Goal: Task Accomplishment & Management: Manage account settings

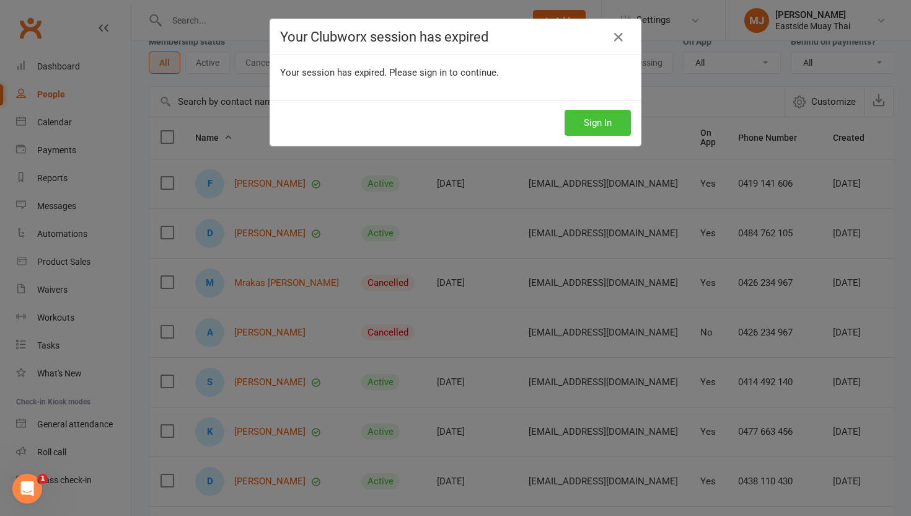
click at [602, 118] on button "Sign In" at bounding box center [598, 123] width 66 height 26
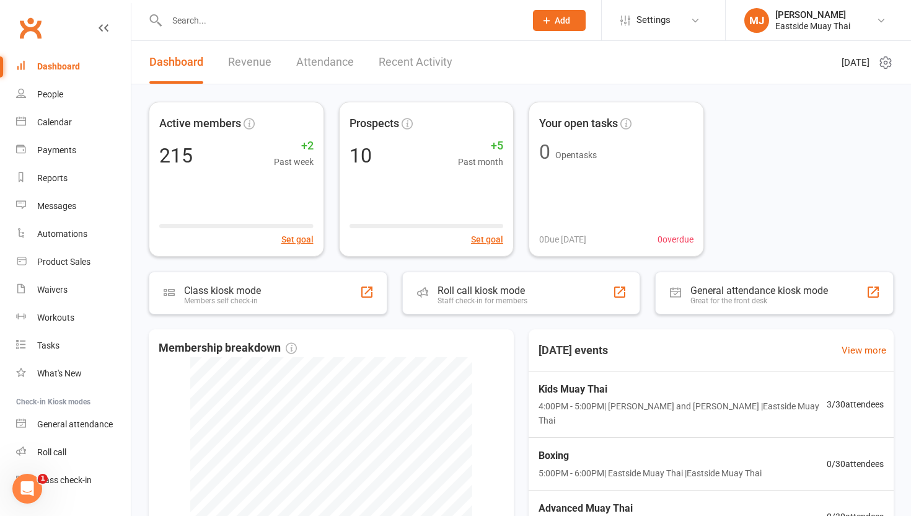
click at [227, 25] on input "text" at bounding box center [340, 20] width 354 height 17
click at [224, 26] on input "text" at bounding box center [340, 20] width 354 height 17
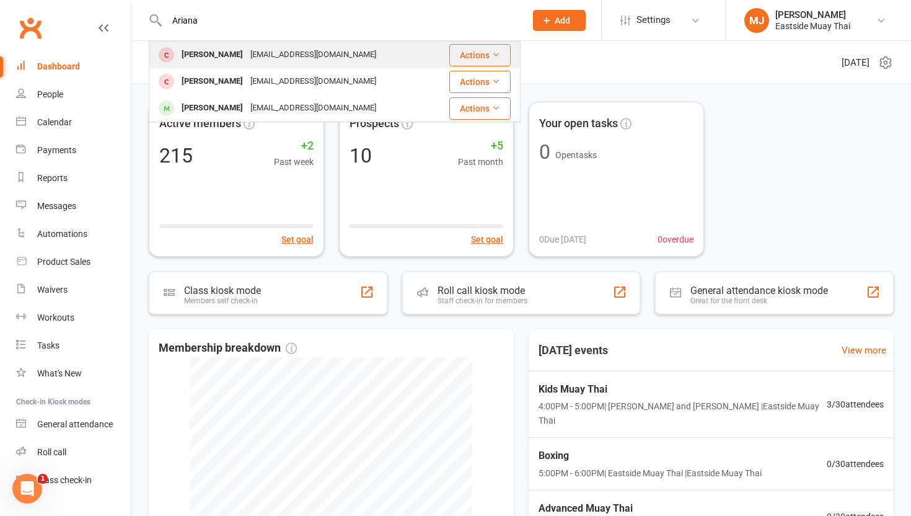
type input "Ariana"
click at [214, 51] on div "Ariana Alanna" at bounding box center [212, 55] width 69 height 18
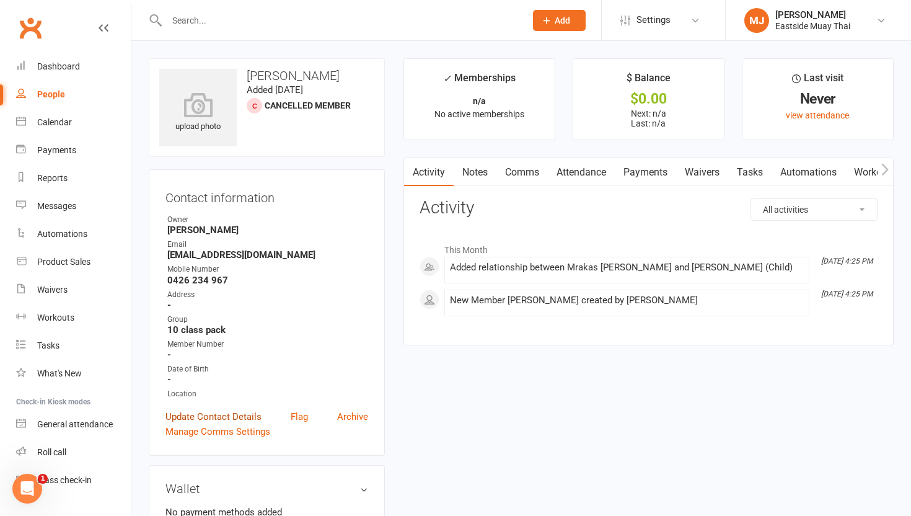
click at [228, 411] on link "Update Contact Details" at bounding box center [214, 416] width 96 height 15
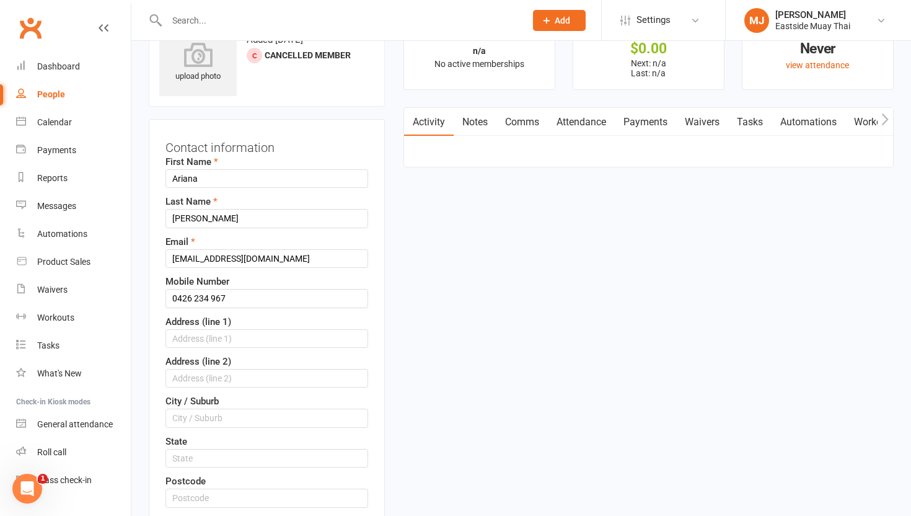
scroll to position [58, 0]
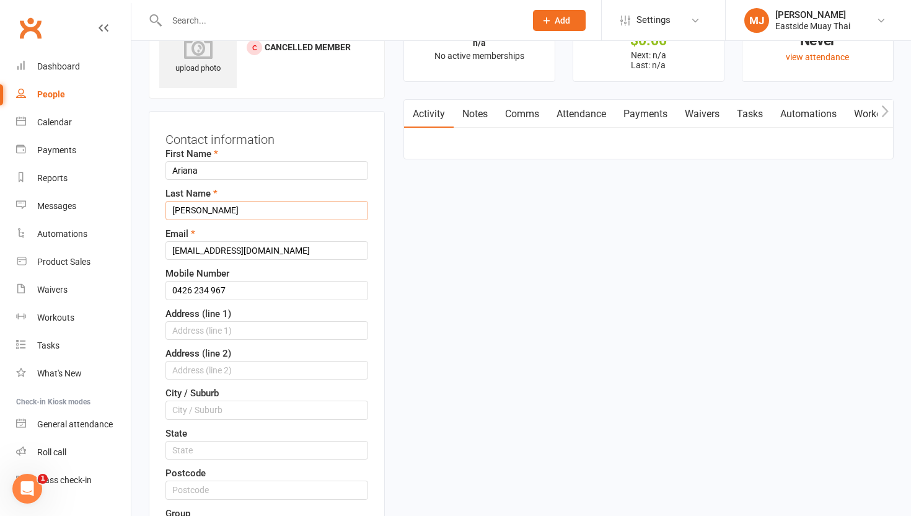
click at [226, 214] on input "Alanna" at bounding box center [267, 210] width 203 height 19
type input "A"
type input "Mrakas"
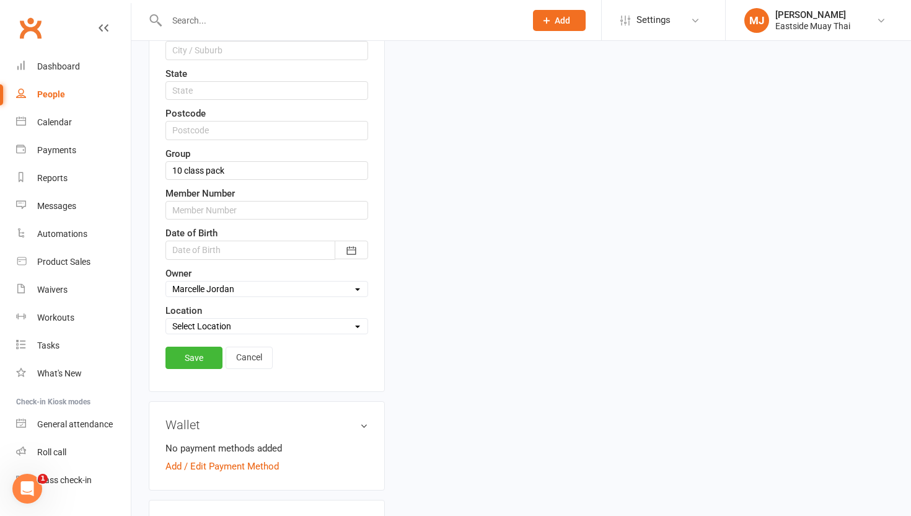
scroll to position [418, 0]
click at [325, 246] on div at bounding box center [267, 249] width 203 height 19
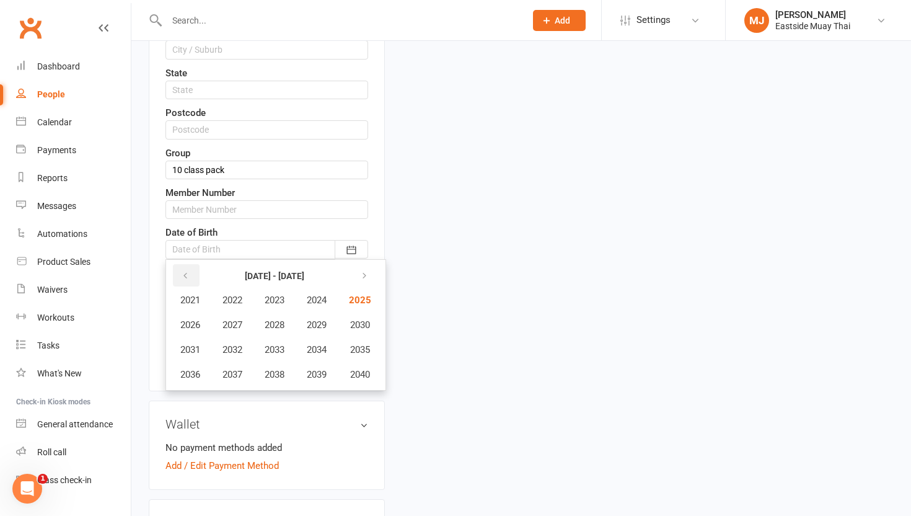
click at [188, 275] on icon "button" at bounding box center [185, 276] width 9 height 10
click at [318, 379] on span "2019" at bounding box center [317, 374] width 20 height 11
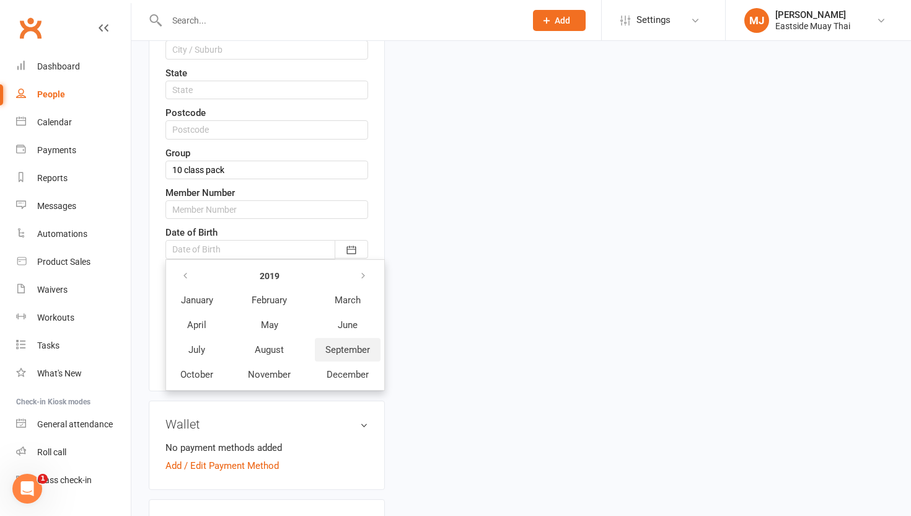
click at [336, 345] on span "September" at bounding box center [347, 349] width 45 height 11
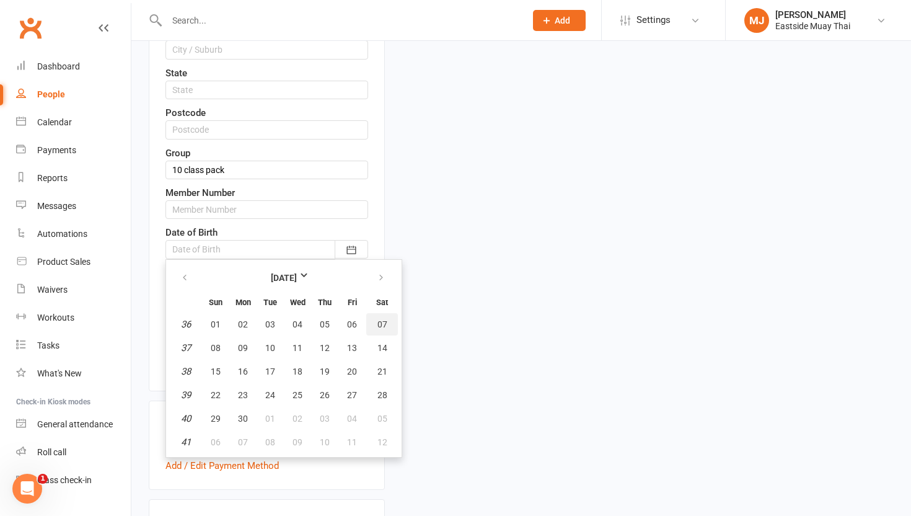
click at [382, 324] on span "07" at bounding box center [382, 324] width 10 height 10
type input "07 Sep 2019"
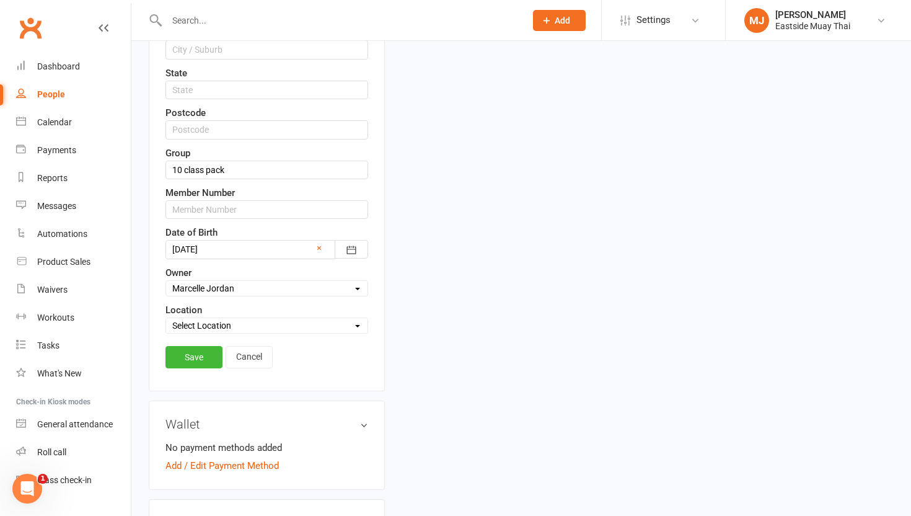
click at [239, 328] on select "Select Location Eastside Muay Thai Example Room (Rename me!)" at bounding box center [266, 326] width 201 height 14
select select "0"
click at [166, 319] on select "Select Location Eastside Muay Thai Example Room (Rename me!)" at bounding box center [266, 326] width 201 height 14
click at [185, 358] on link "Save" at bounding box center [194, 357] width 57 height 22
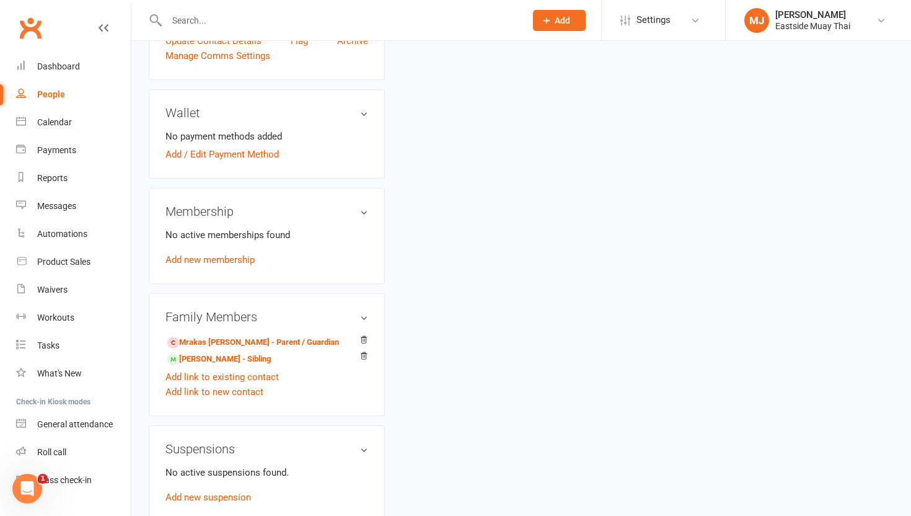
scroll to position [356, 0]
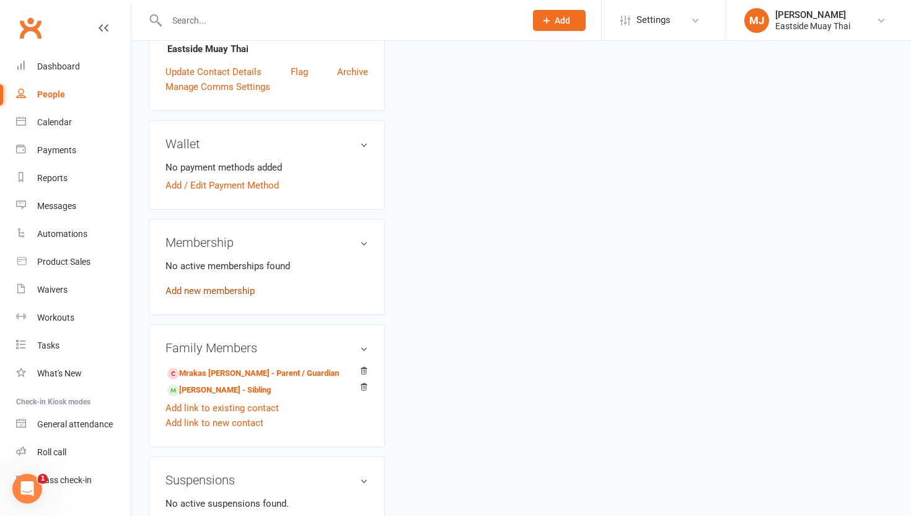
click at [237, 288] on link "Add new membership" at bounding box center [210, 290] width 89 height 11
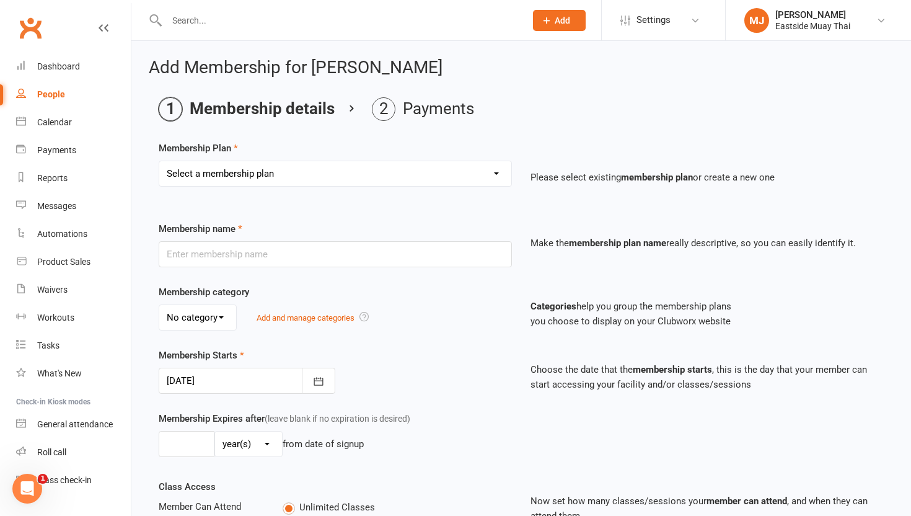
click at [304, 174] on select "Select a membership plan Create new Membership Plan Unlimited access - kid / st…" at bounding box center [335, 173] width 352 height 25
select select "1"
click at [159, 161] on select "Select a membership plan Create new Membership Plan Unlimited access - kid / st…" at bounding box center [335, 173] width 352 height 25
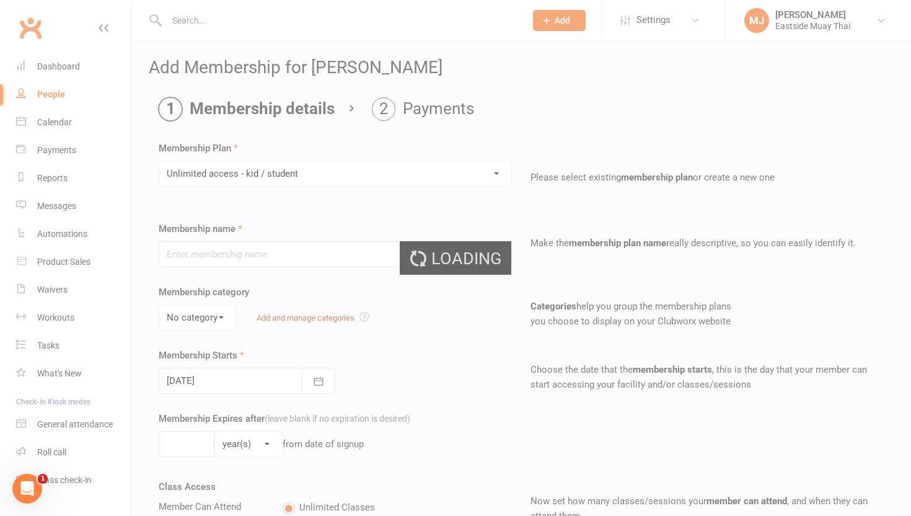
type input "Unlimited access - kid / student"
select select "1"
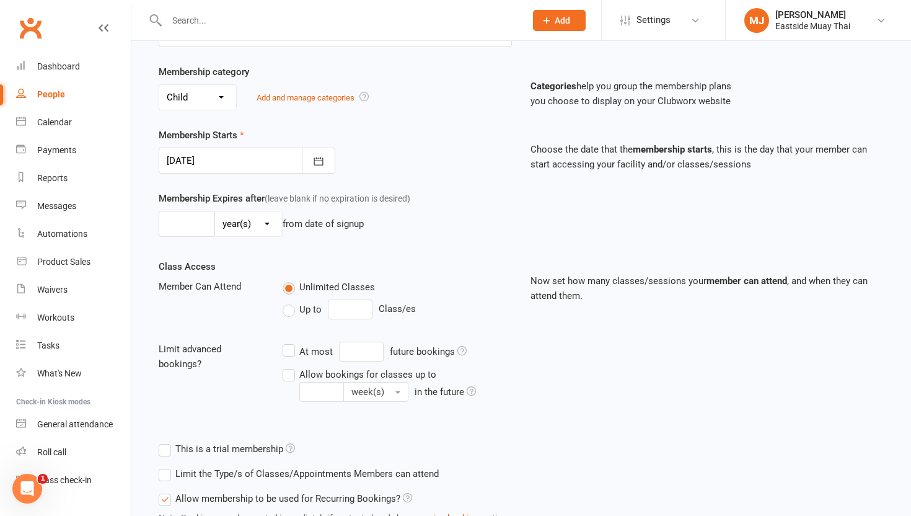
scroll to position [320, 0]
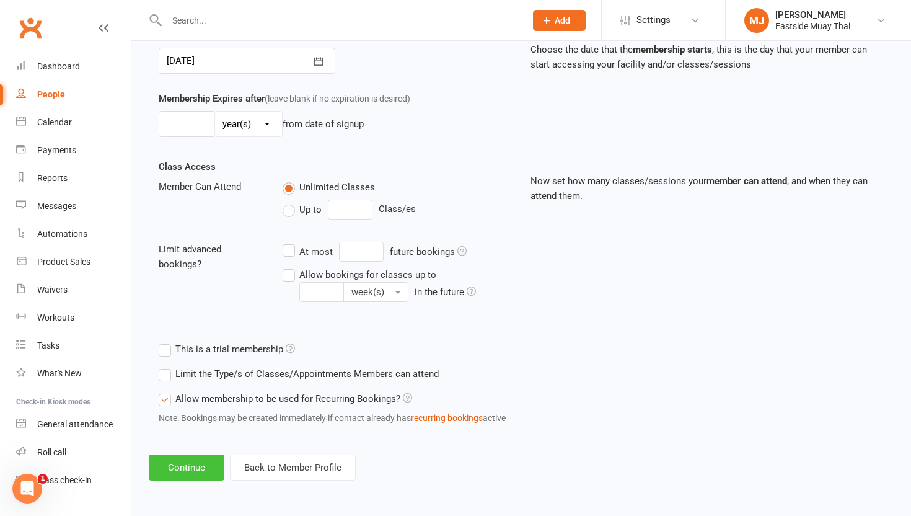
click at [175, 464] on button "Continue" at bounding box center [187, 467] width 76 height 26
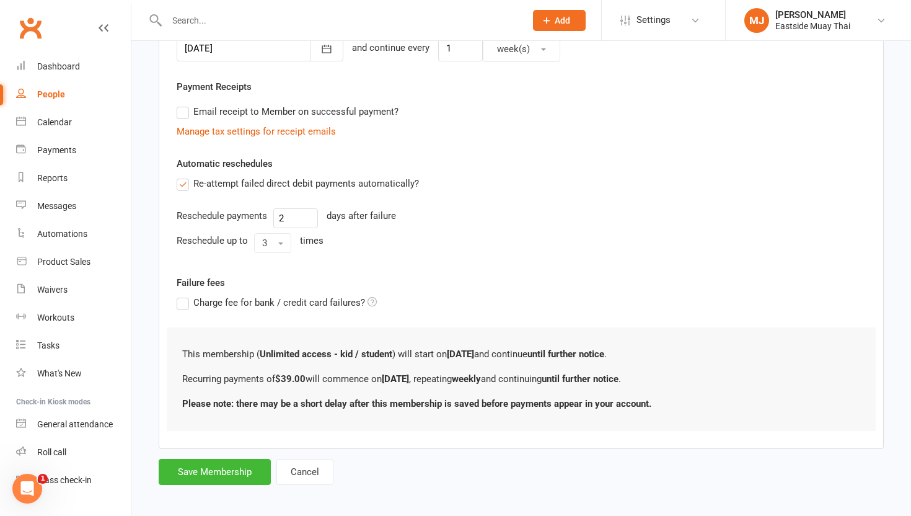
scroll to position [336, 0]
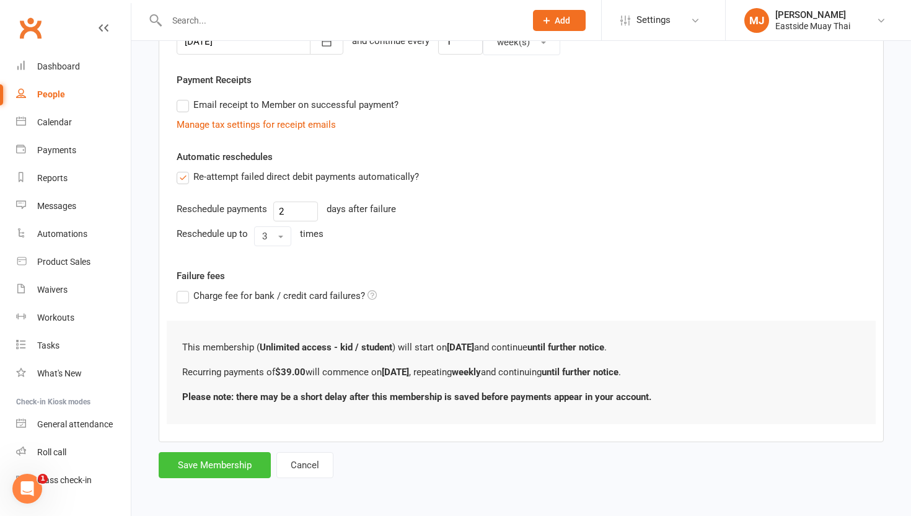
click at [226, 463] on button "Save Membership" at bounding box center [215, 465] width 112 height 26
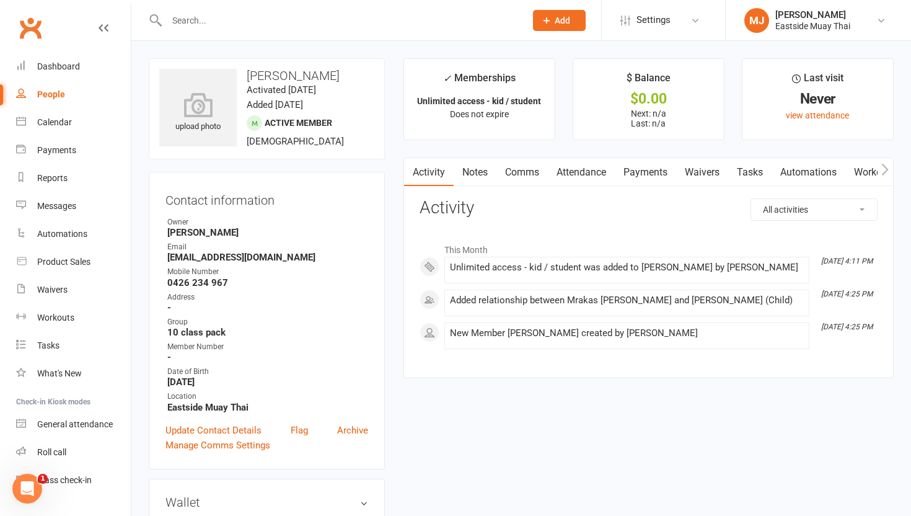
click at [658, 175] on link "Payments" at bounding box center [645, 172] width 61 height 29
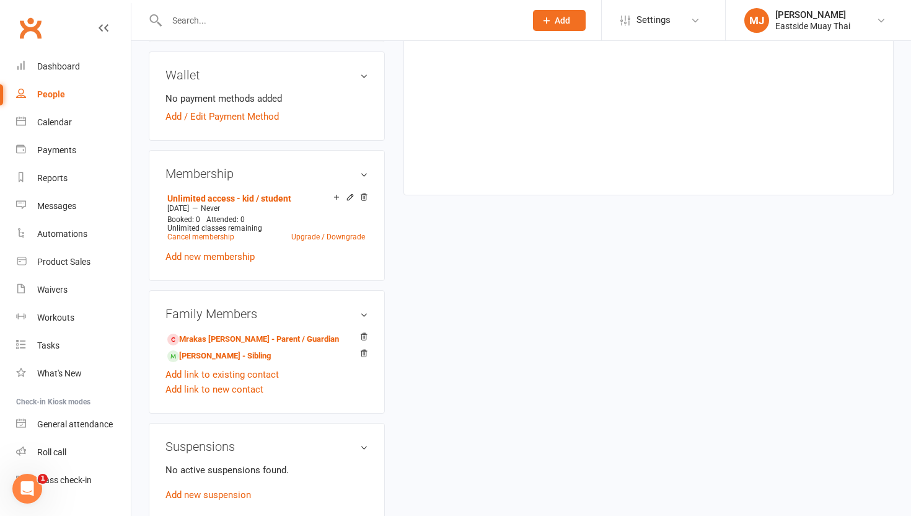
scroll to position [437, 0]
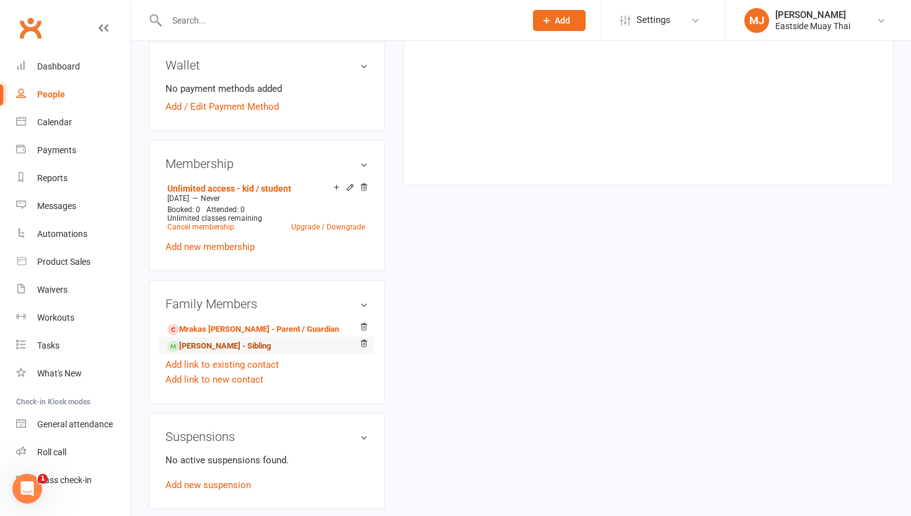
click at [251, 344] on link "Christopher Mrakas - Sibling" at bounding box center [219, 346] width 104 height 13
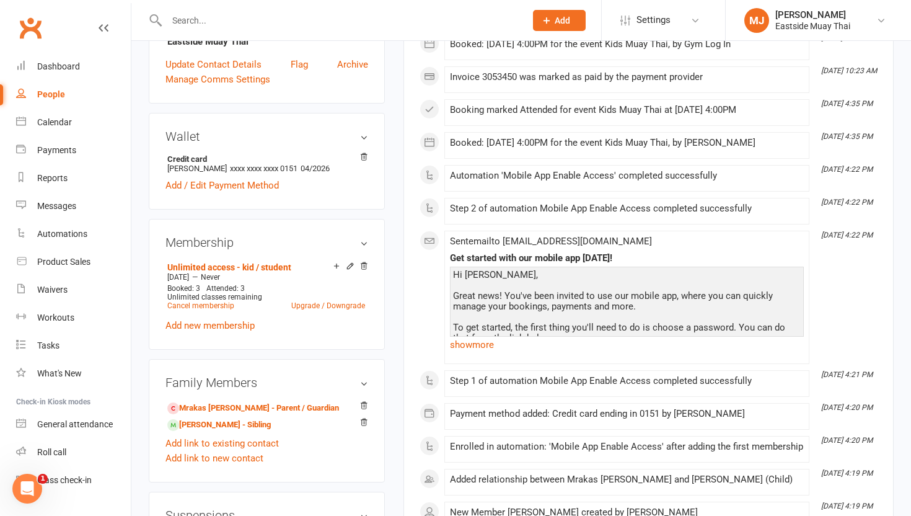
scroll to position [364, 0]
click at [366, 132] on h3 "Wallet" at bounding box center [267, 138] width 203 height 14
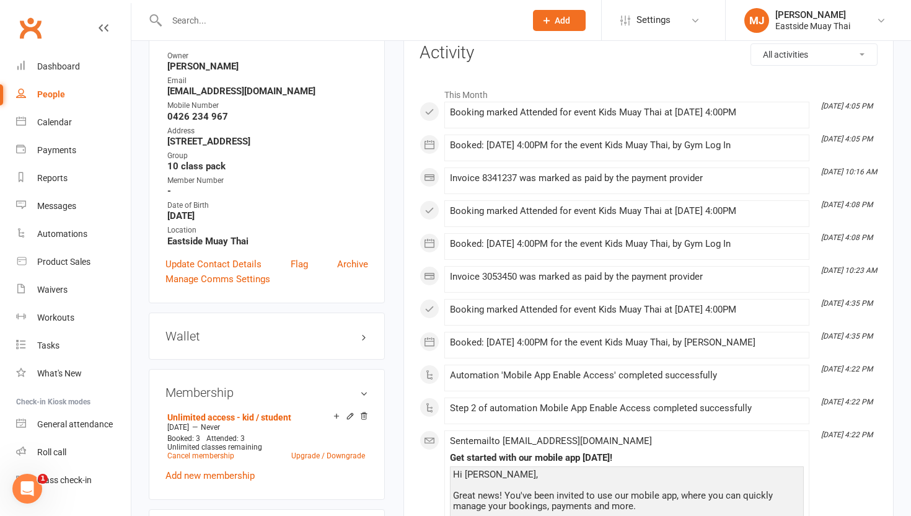
scroll to position [0, 0]
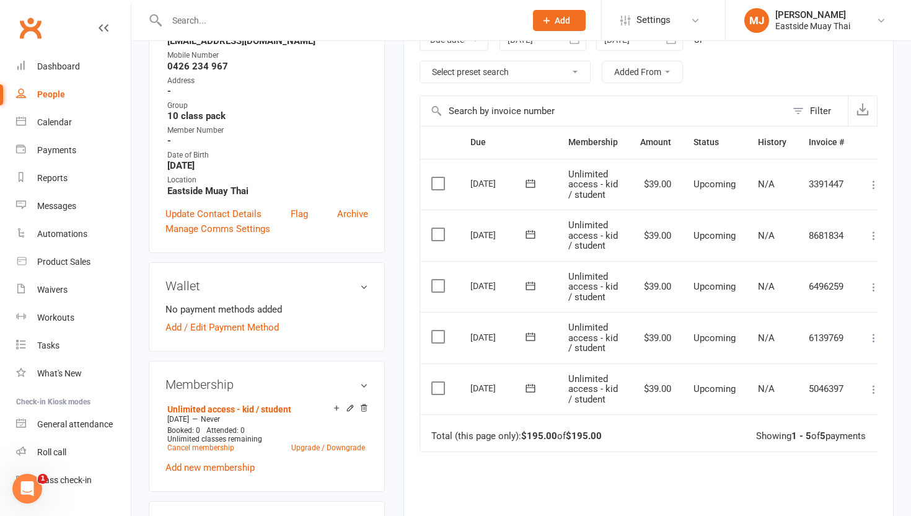
scroll to position [224, 0]
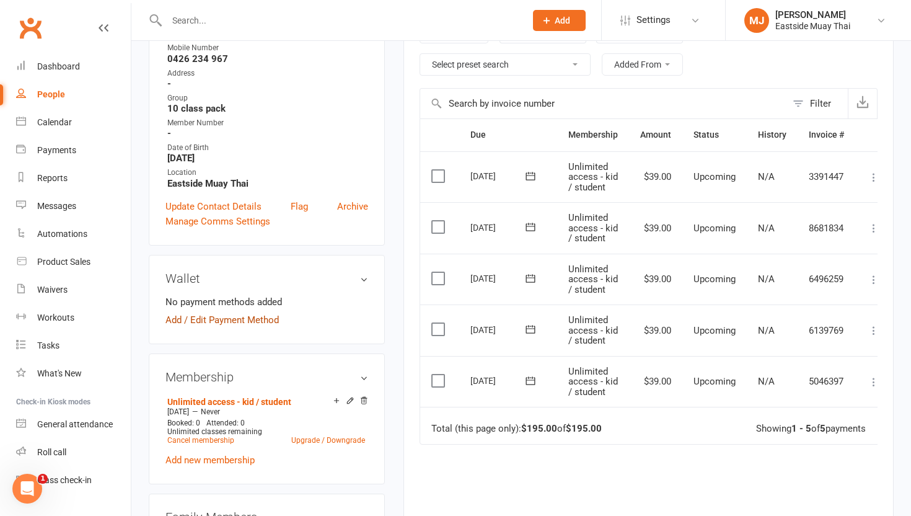
click at [248, 312] on link "Add / Edit Payment Method" at bounding box center [222, 319] width 113 height 15
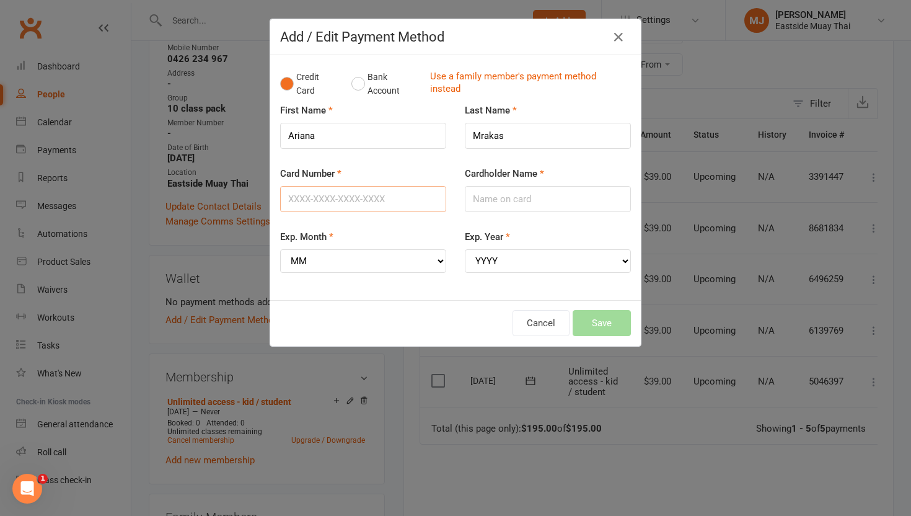
click at [324, 193] on input "Card Number" at bounding box center [363, 199] width 166 height 26
click at [346, 188] on input "Card Number" at bounding box center [363, 199] width 166 height 26
type input "5217295397020151"
click at [376, 219] on div "Card Number 5217295397020151" at bounding box center [363, 197] width 185 height 63
click at [530, 200] on input "Cardholder Name" at bounding box center [548, 199] width 166 height 26
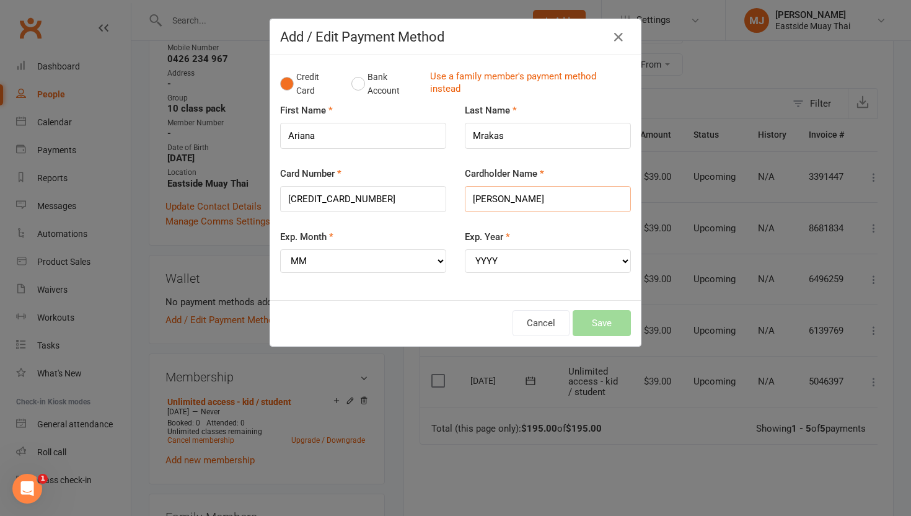
type input "Emilio Mrakas"
click at [312, 258] on select "MM 01 02 03 04 05 06 07 08 09 10 11 12" at bounding box center [363, 261] width 166 height 24
select select "04"
click at [280, 249] on select "MM 01 02 03 04 05 06 07 08 09 10 11 12" at bounding box center [363, 261] width 166 height 24
click at [504, 262] on select "YYYY 2025 2026 2027 2028 2029 2030 2031 2032 2033 2034" at bounding box center [548, 261] width 166 height 24
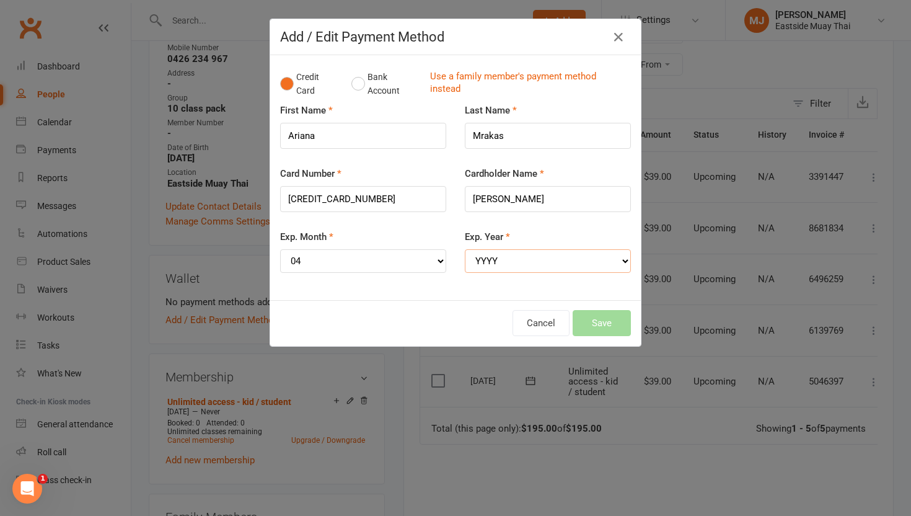
select select "2026"
click at [465, 249] on select "YYYY 2025 2026 2027 2028 2029 2030 2031 2032 2033 2034" at bounding box center [548, 261] width 166 height 24
click at [598, 324] on button "Save" at bounding box center [602, 323] width 58 height 26
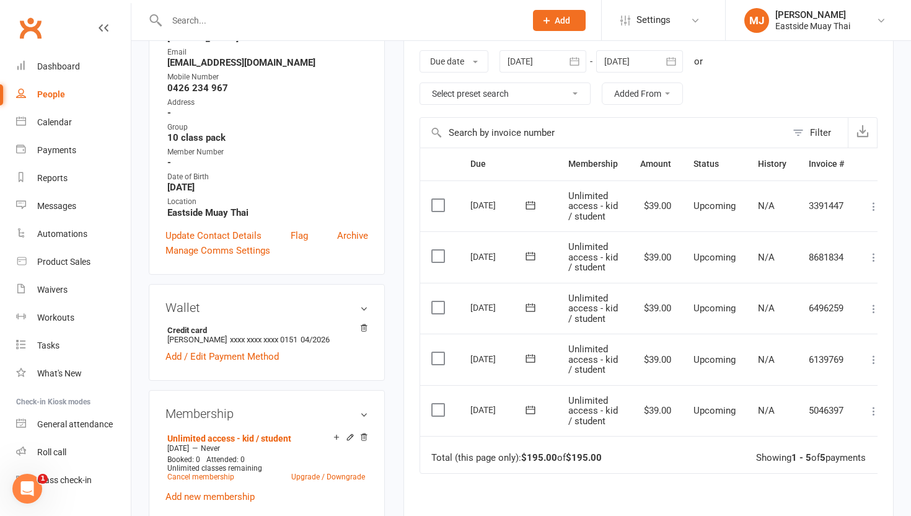
scroll to position [194, 0]
click at [61, 452] on div "Roll call" at bounding box center [51, 452] width 29 height 10
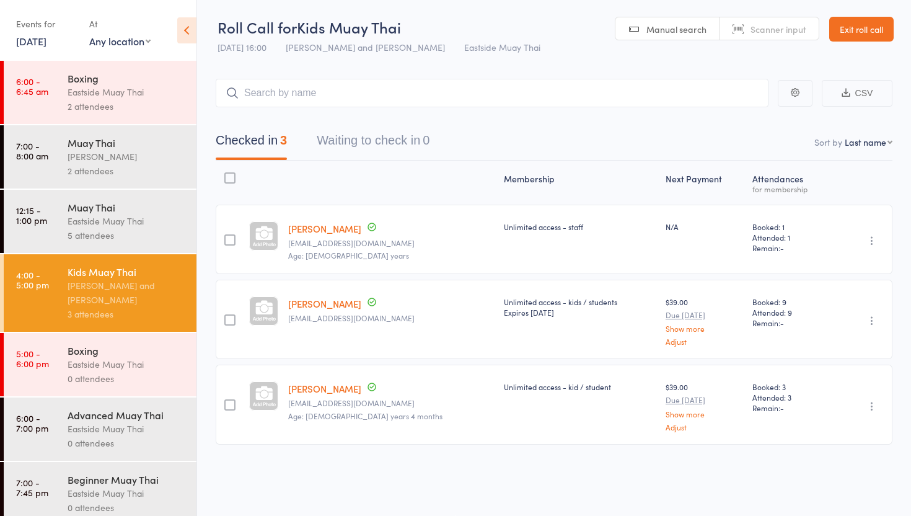
scroll to position [1, 0]
click at [344, 92] on input "search" at bounding box center [492, 93] width 553 height 29
click at [875, 238] on icon "button" at bounding box center [872, 240] width 12 height 12
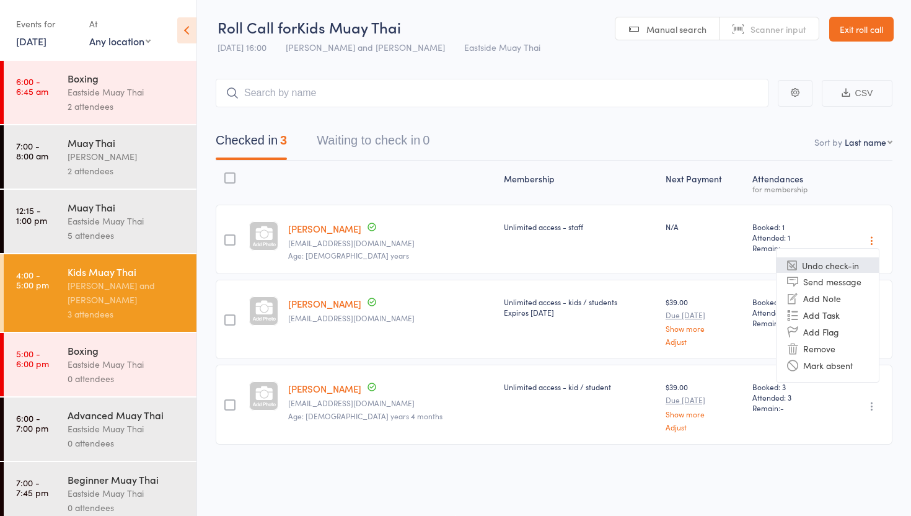
click at [867, 265] on li "Undo check-in" at bounding box center [828, 264] width 102 height 15
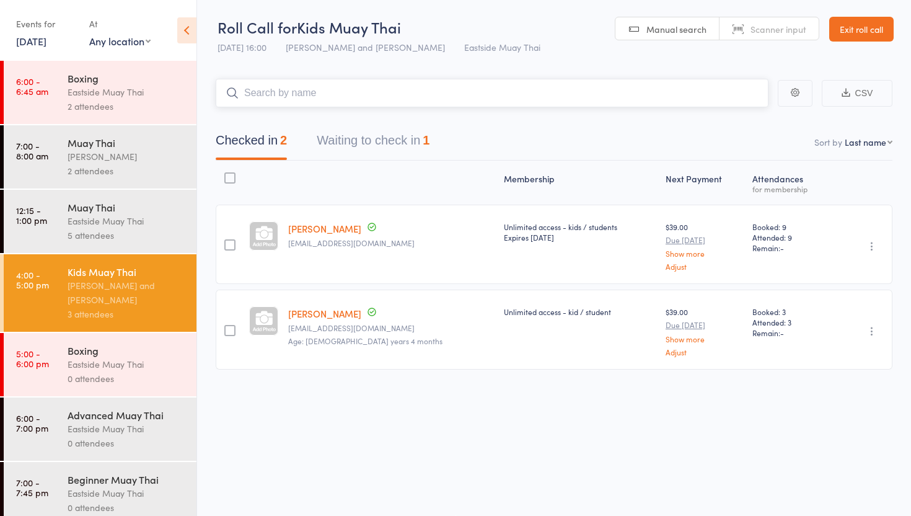
click at [301, 94] on input "search" at bounding box center [492, 93] width 553 height 29
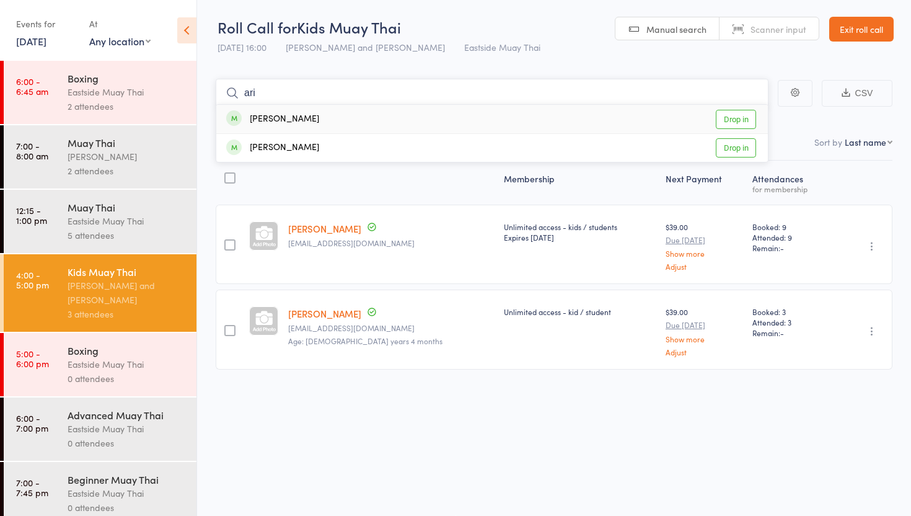
type input "ari"
click at [739, 118] on link "Drop in" at bounding box center [736, 119] width 40 height 19
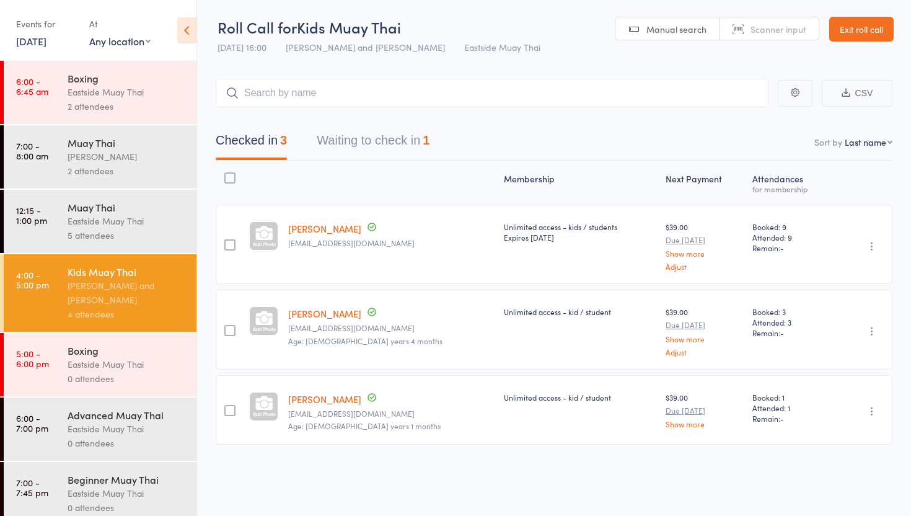
click at [81, 208] on div "Muay Thai" at bounding box center [127, 207] width 118 height 14
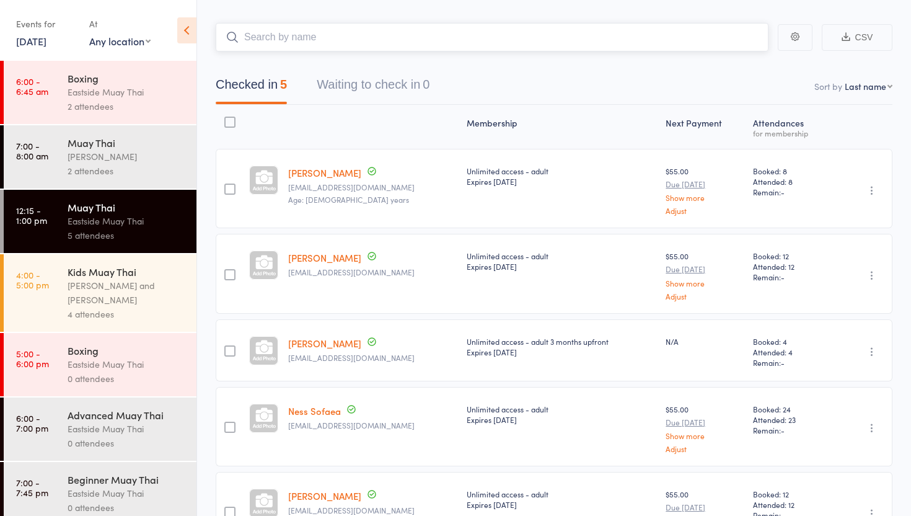
scroll to position [48, 0]
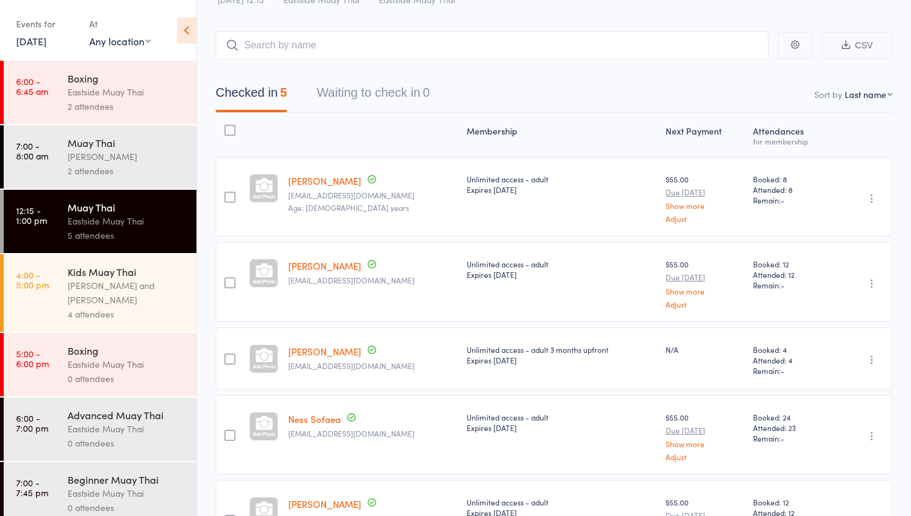
click at [107, 150] on div "[PERSON_NAME]" at bounding box center [127, 156] width 118 height 14
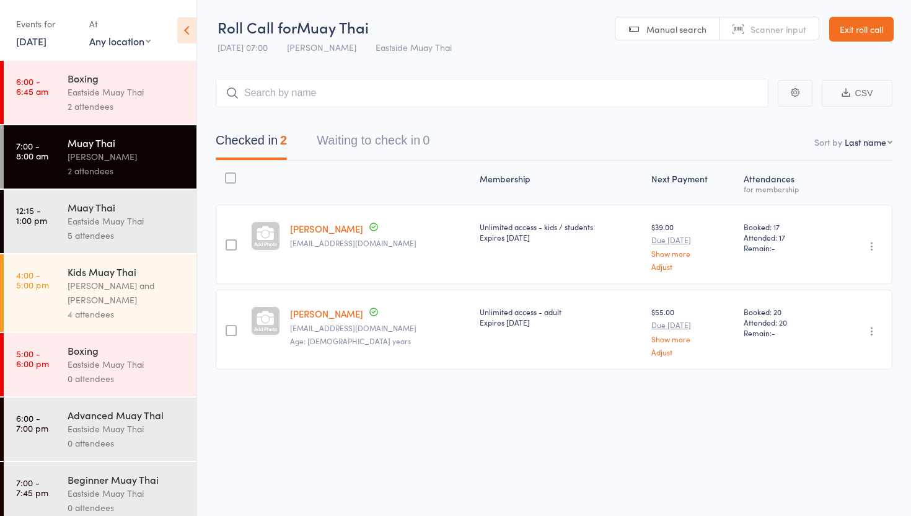
click at [131, 287] on div "[PERSON_NAME] and [PERSON_NAME]" at bounding box center [127, 292] width 118 height 29
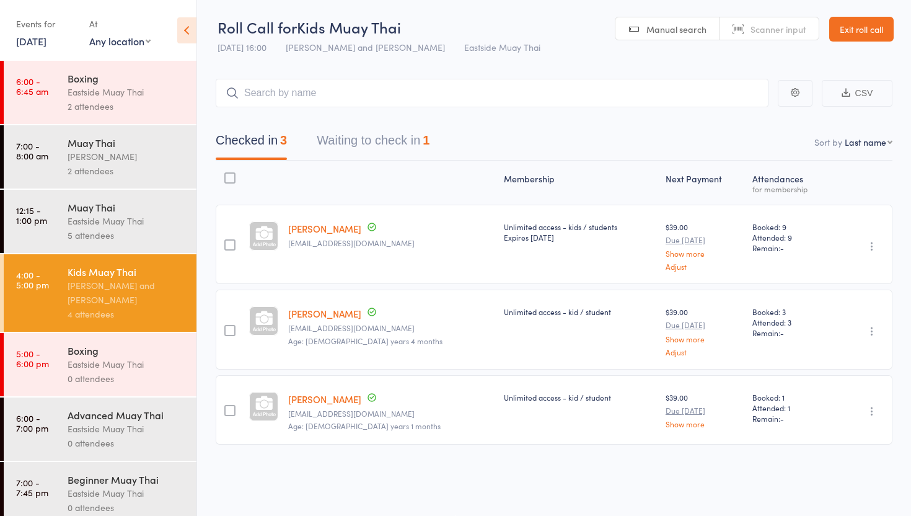
click at [854, 28] on link "Exit roll call" at bounding box center [861, 29] width 64 height 25
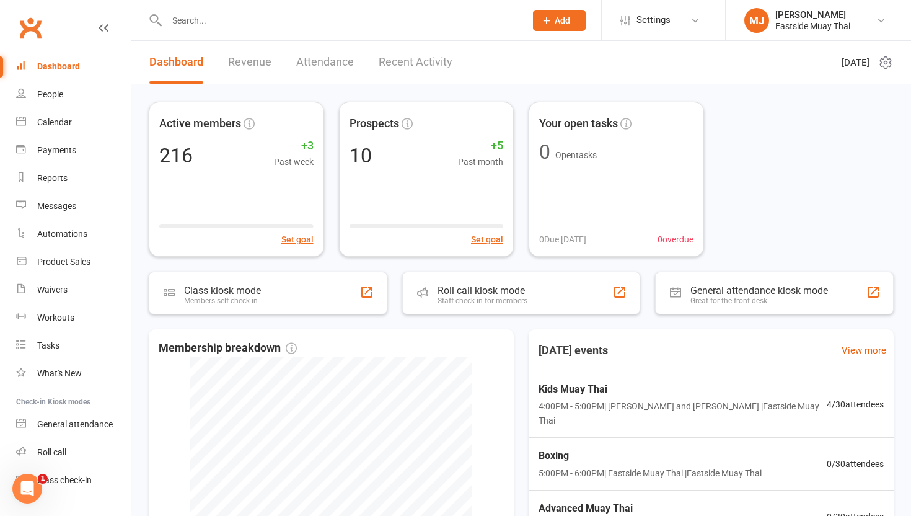
click at [203, 27] on input "text" at bounding box center [340, 20] width 354 height 17
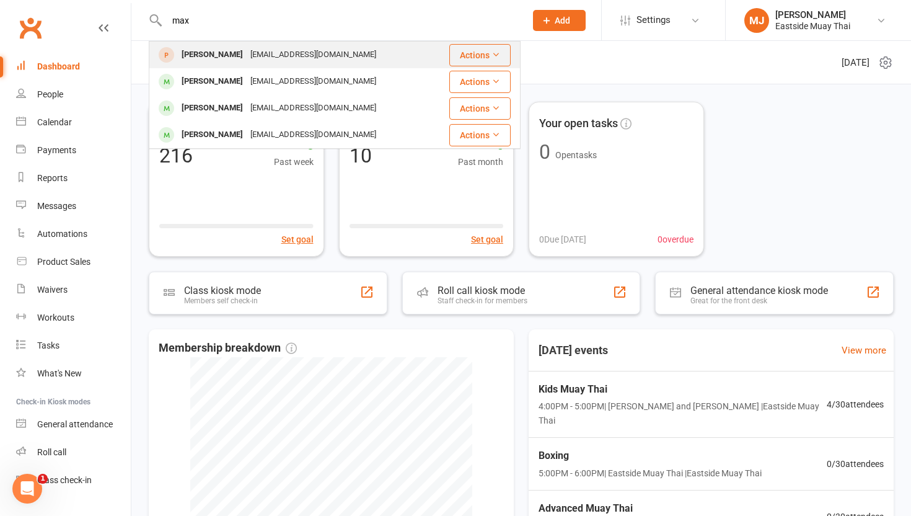
type input "max"
click at [227, 55] on div "Max Mascioli" at bounding box center [212, 55] width 69 height 18
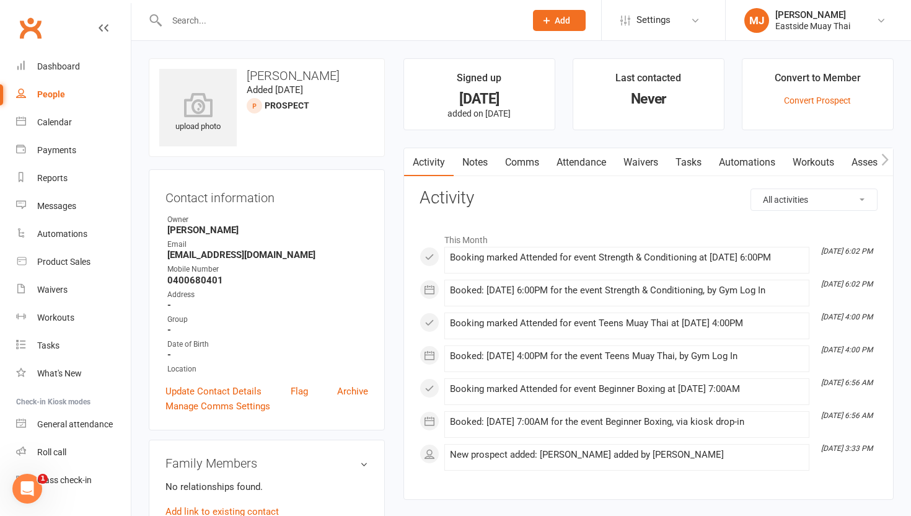
click at [215, 20] on input "text" at bounding box center [340, 20] width 354 height 17
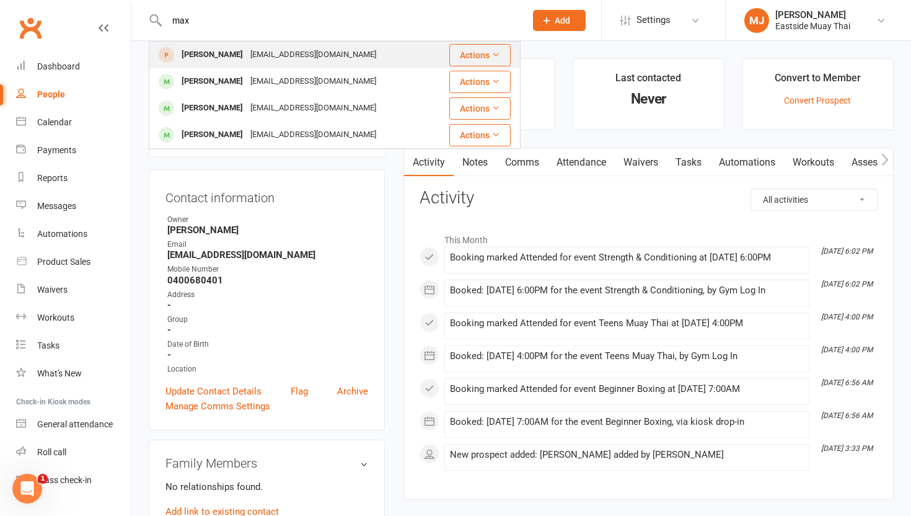
type input "max"
click at [221, 58] on div "Max Mascioli" at bounding box center [212, 55] width 69 height 18
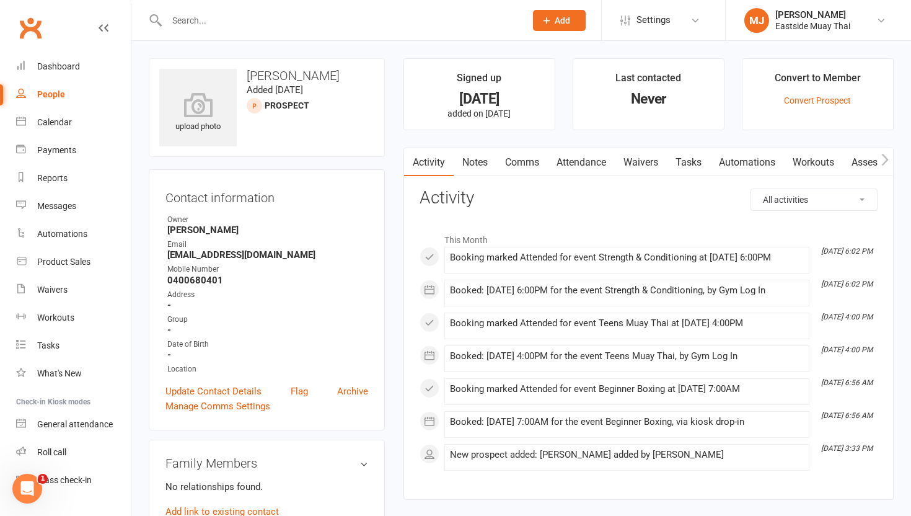
click at [54, 89] on link "People" at bounding box center [73, 95] width 115 height 28
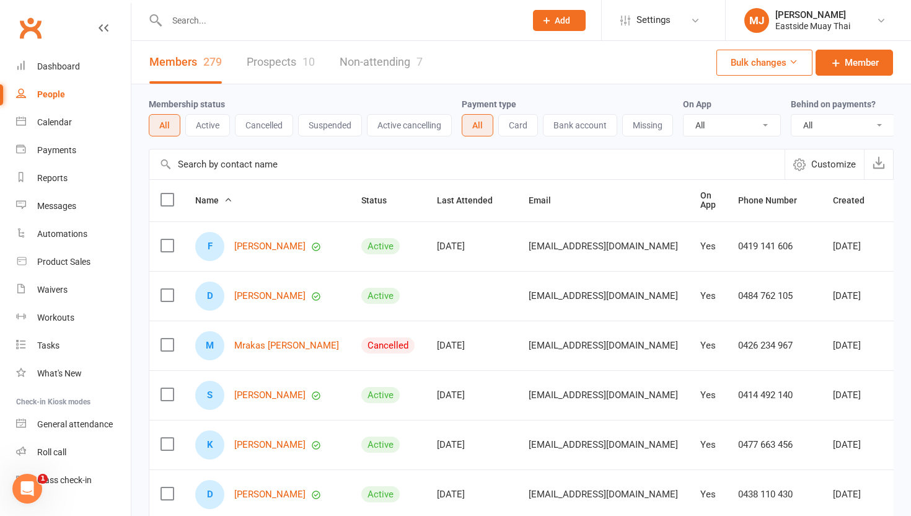
click at [283, 64] on link "Prospects 10" at bounding box center [281, 62] width 68 height 43
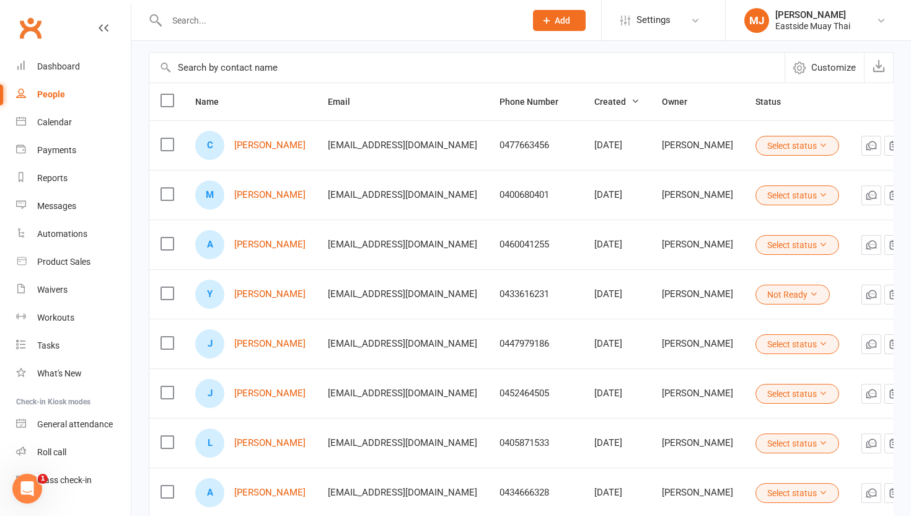
scroll to position [98, 0]
click at [819, 193] on icon at bounding box center [823, 193] width 9 height 9
click at [834, 220] on td "Select status" at bounding box center [797, 243] width 106 height 50
click at [890, 194] on rect "button" at bounding box center [894, 194] width 8 height 8
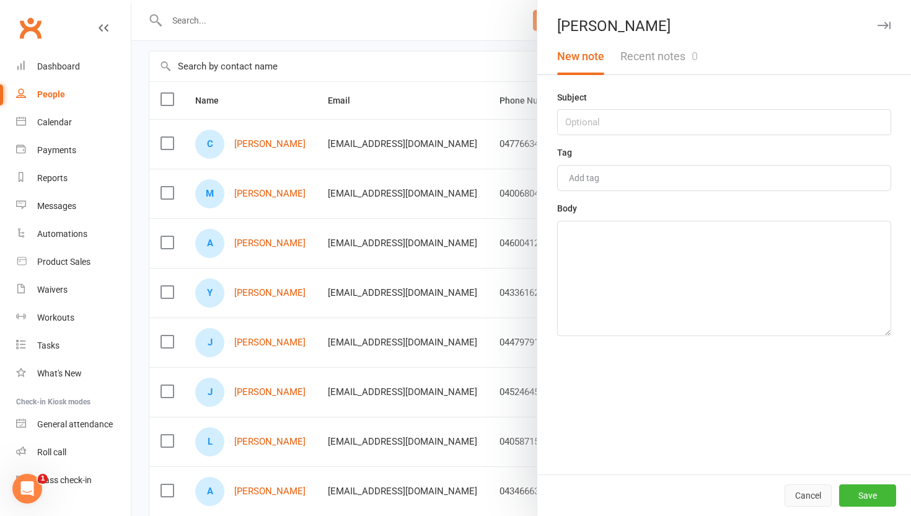
click at [803, 491] on button "Cancel" at bounding box center [808, 495] width 47 height 22
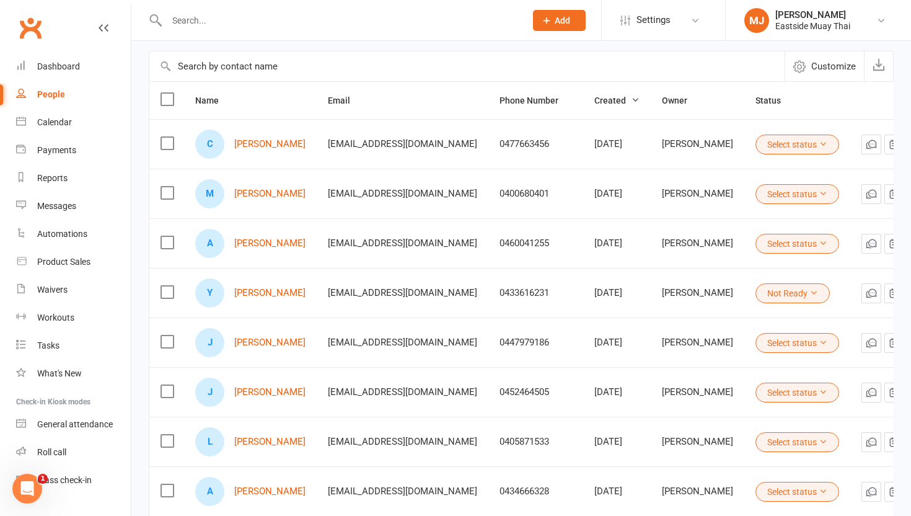
click at [814, 193] on button "Select status" at bounding box center [798, 194] width 84 height 20
click at [713, 188] on td "Marcelle Jordan" at bounding box center [698, 194] width 94 height 50
click at [819, 195] on icon at bounding box center [823, 193] width 9 height 9
click at [763, 151] on button "Select status" at bounding box center [798, 145] width 84 height 20
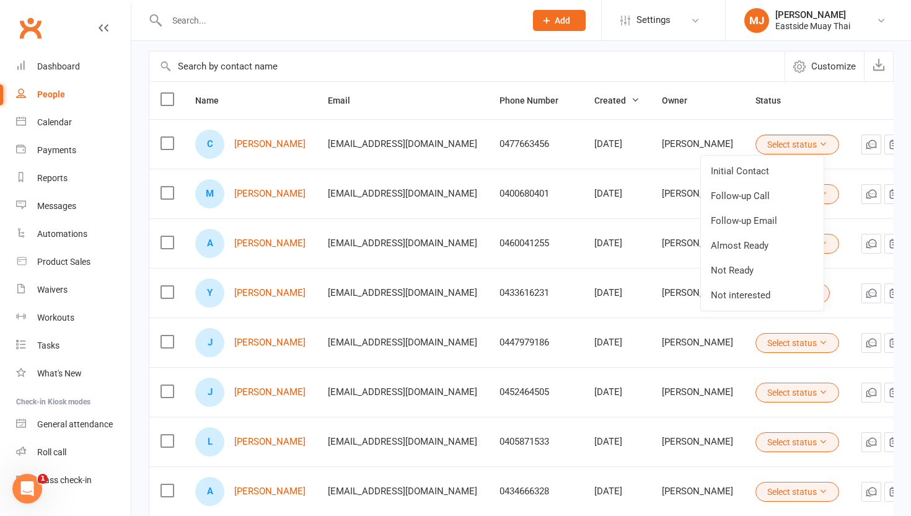
click at [850, 169] on td at bounding box center [891, 194] width 83 height 50
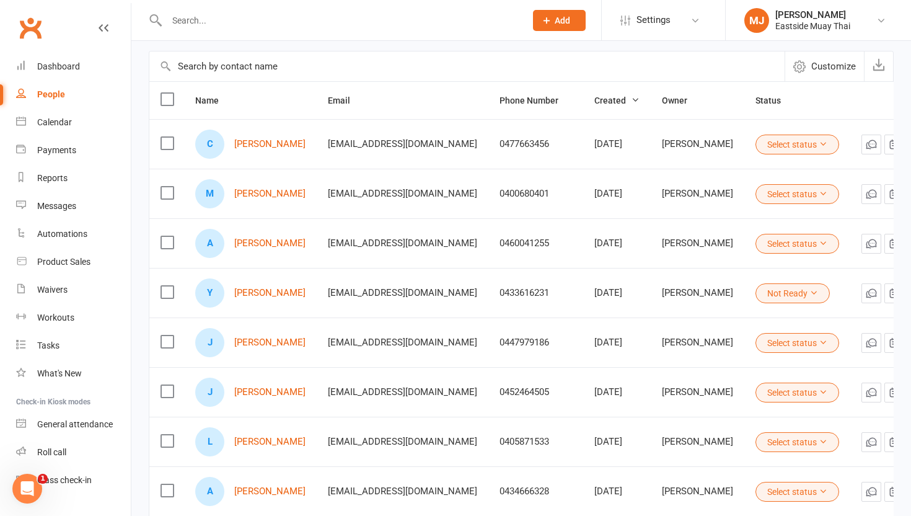
scroll to position [0, 25]
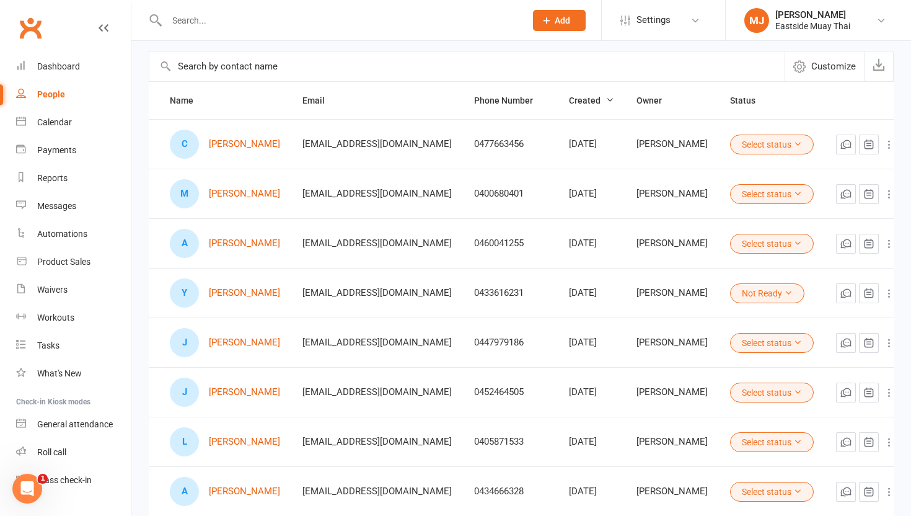
click at [883, 194] on icon at bounding box center [889, 194] width 12 height 12
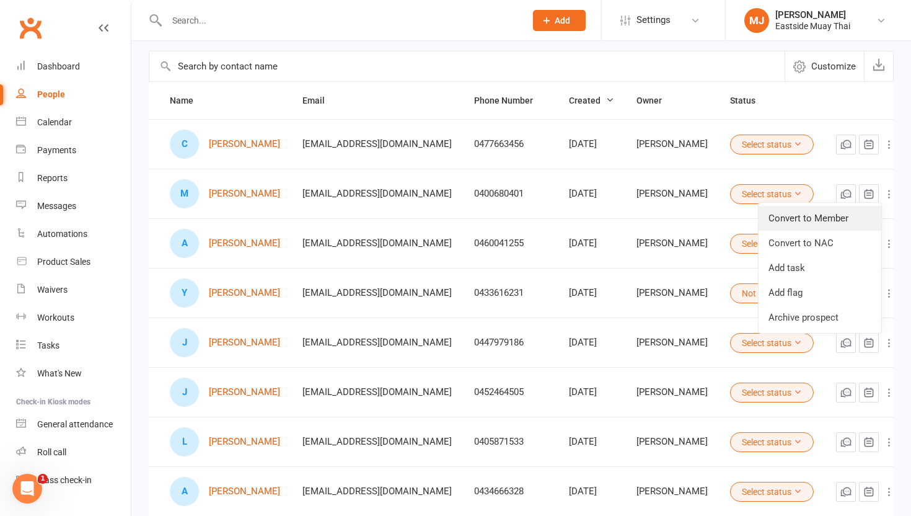
click at [850, 216] on link "Convert to Member" at bounding box center [820, 218] width 123 height 25
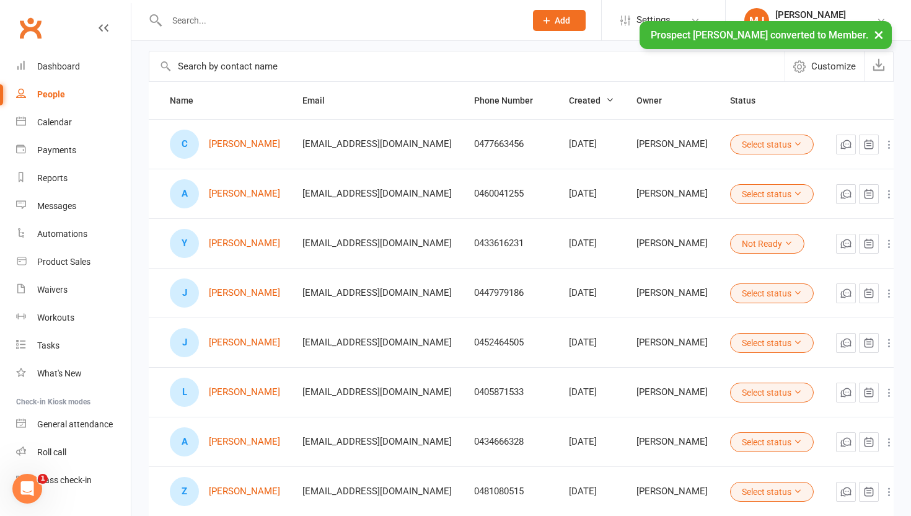
click at [254, 21] on div "× Prospect Max Mascioli converted to Member." at bounding box center [447, 21] width 895 height 0
click at [263, 15] on input "text" at bounding box center [340, 20] width 354 height 17
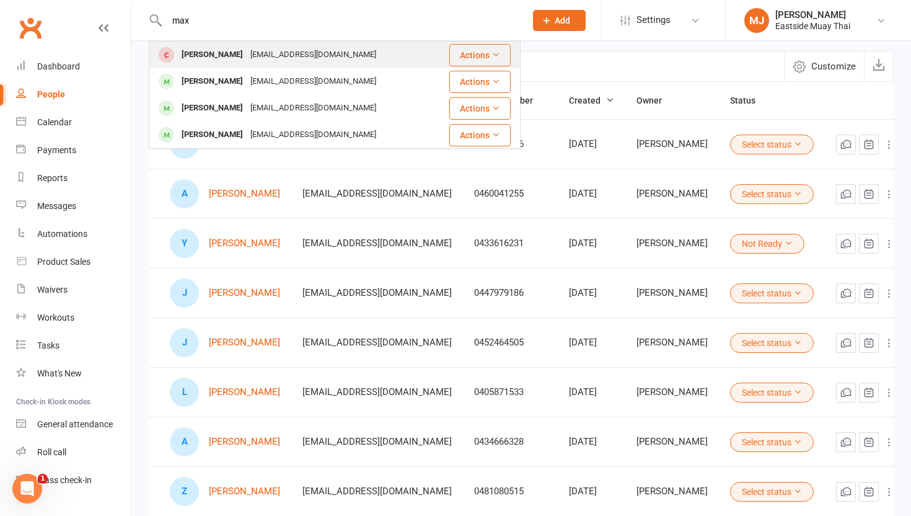
type input "max"
click at [223, 56] on div "Max Mascioli" at bounding box center [212, 55] width 69 height 18
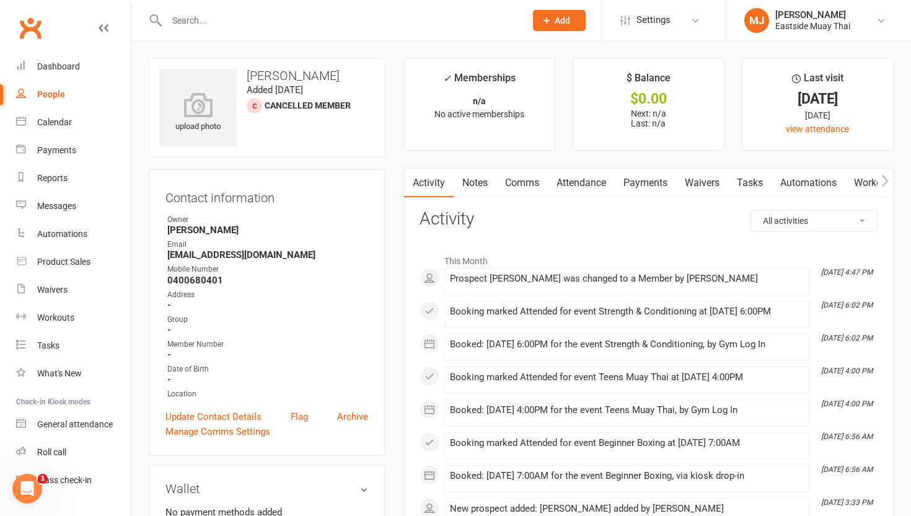
click at [700, 175] on link "Waivers" at bounding box center [702, 183] width 52 height 29
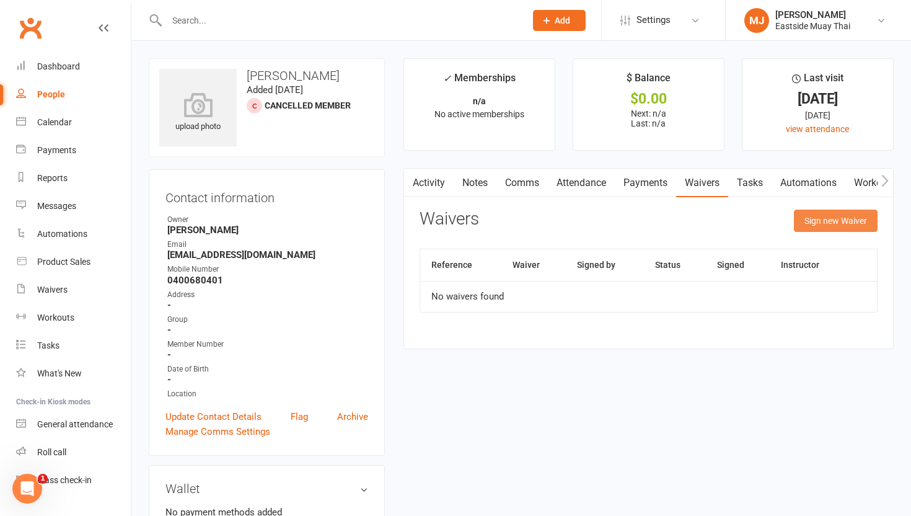
click at [819, 218] on button "Sign new Waiver" at bounding box center [836, 221] width 84 height 22
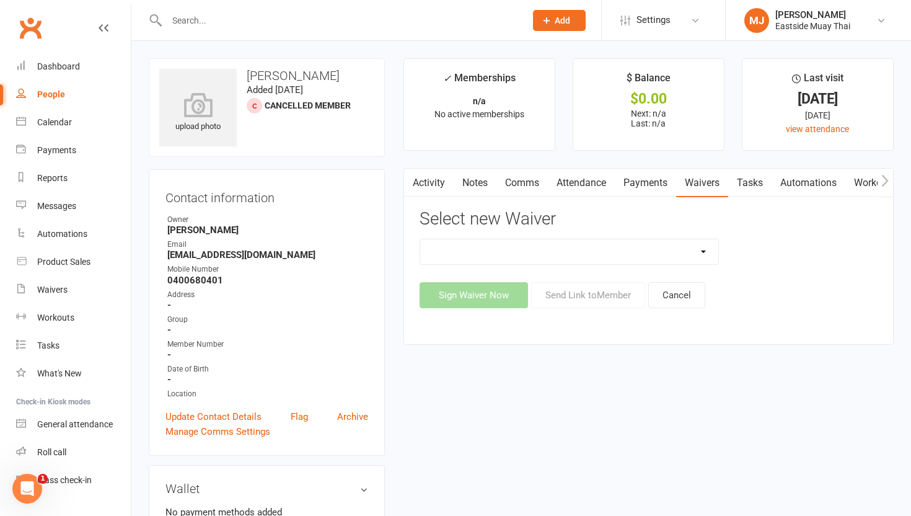
click at [579, 247] on select "Existing member - Waiver only Free Trial New Member Sign Up New Member Sign Up …" at bounding box center [569, 251] width 298 height 25
select select "14784"
click at [420, 239] on select "Existing member - Waiver only Free Trial New Member Sign Up New Member Sign Up …" at bounding box center [569, 251] width 298 height 25
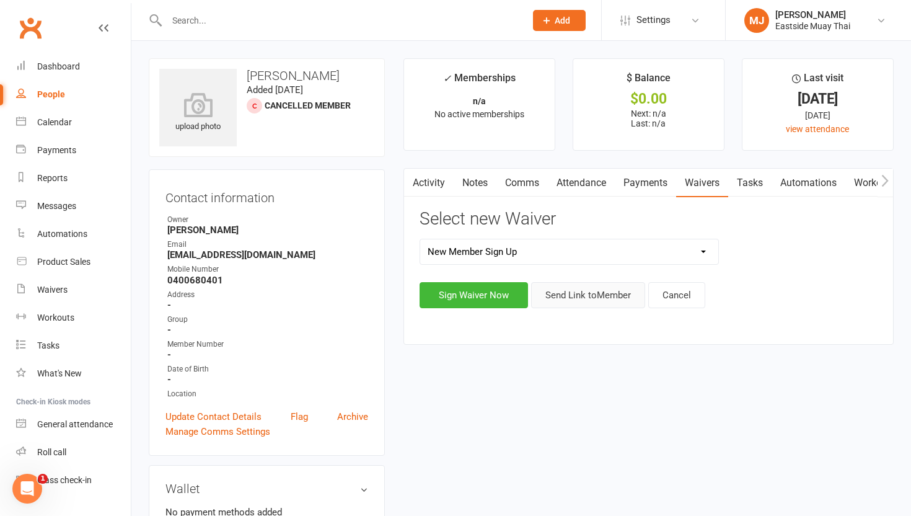
click at [586, 294] on button "Send Link to Member" at bounding box center [588, 295] width 114 height 26
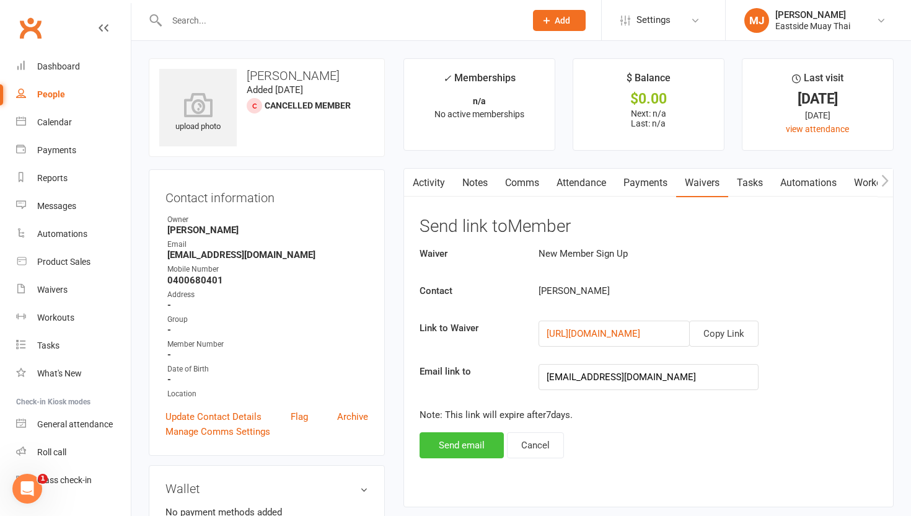
click at [451, 446] on button "Send email" at bounding box center [462, 445] width 84 height 26
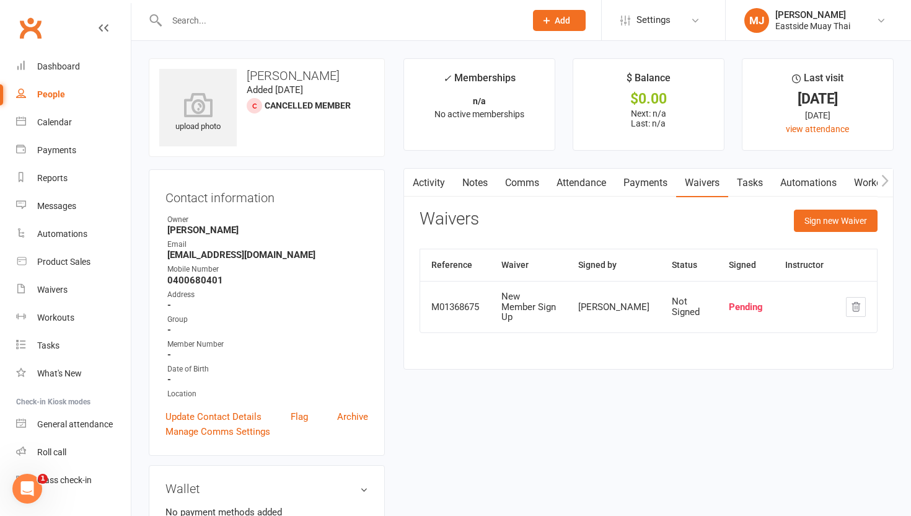
click at [352, 27] on input "text" at bounding box center [340, 20] width 354 height 17
type input "m"
type input "a"
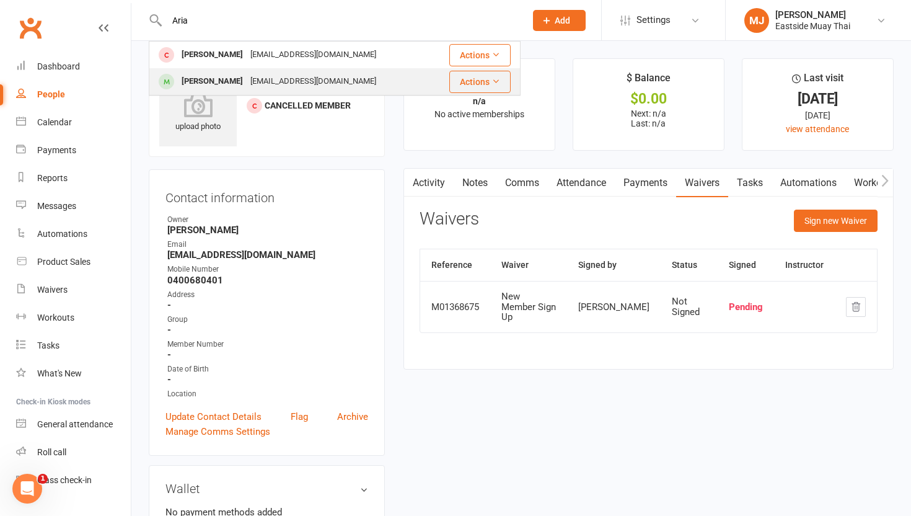
type input "Aria"
click at [227, 84] on div "Ariana Mrakas" at bounding box center [212, 82] width 69 height 18
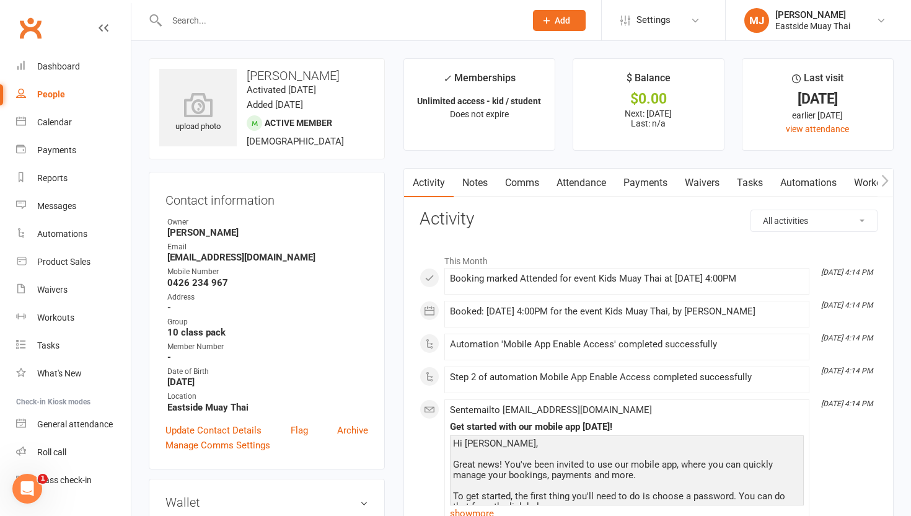
click at [707, 179] on link "Waivers" at bounding box center [702, 183] width 52 height 29
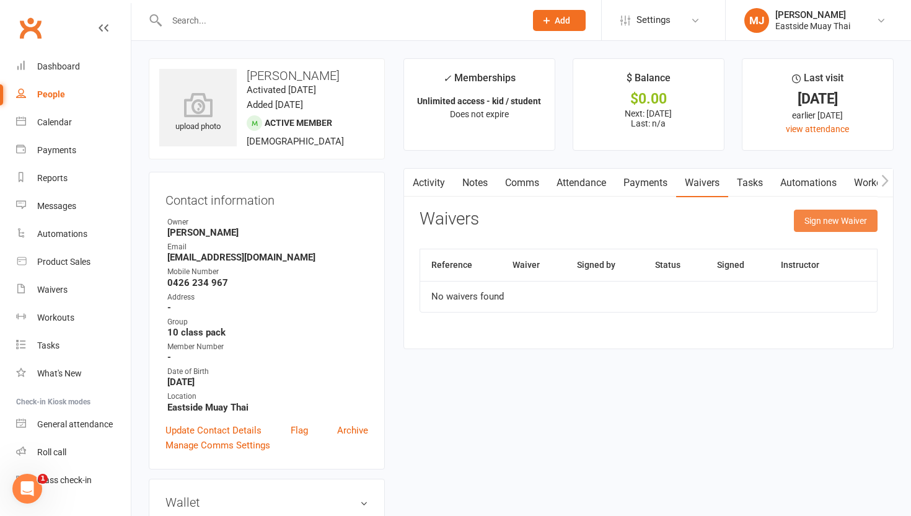
click at [819, 216] on button "Sign new Waiver" at bounding box center [836, 221] width 84 height 22
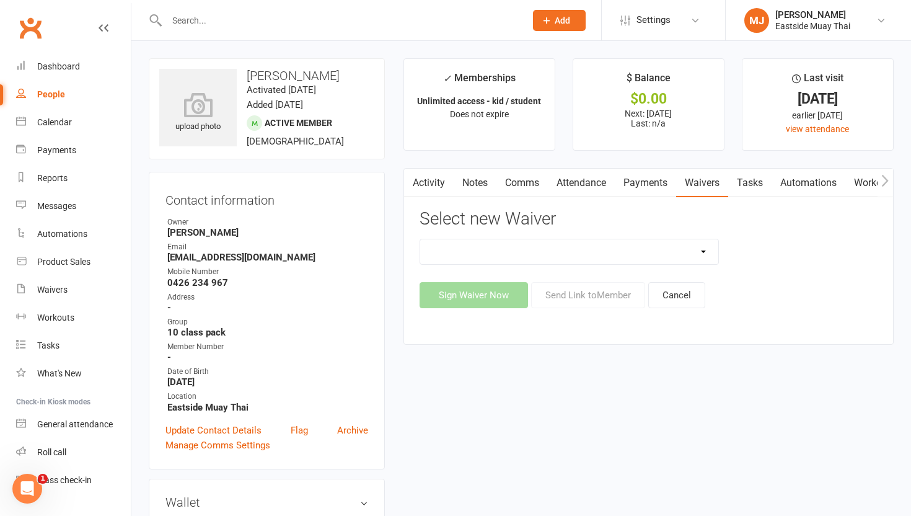
click at [684, 251] on select "Existing member - Waiver only Free Trial New Member Sign Up New Member Sign Up …" at bounding box center [569, 251] width 298 height 25
select select "14822"
click at [420, 239] on select "Existing member - Waiver only Free Trial New Member Sign Up New Member Sign Up …" at bounding box center [569, 251] width 298 height 25
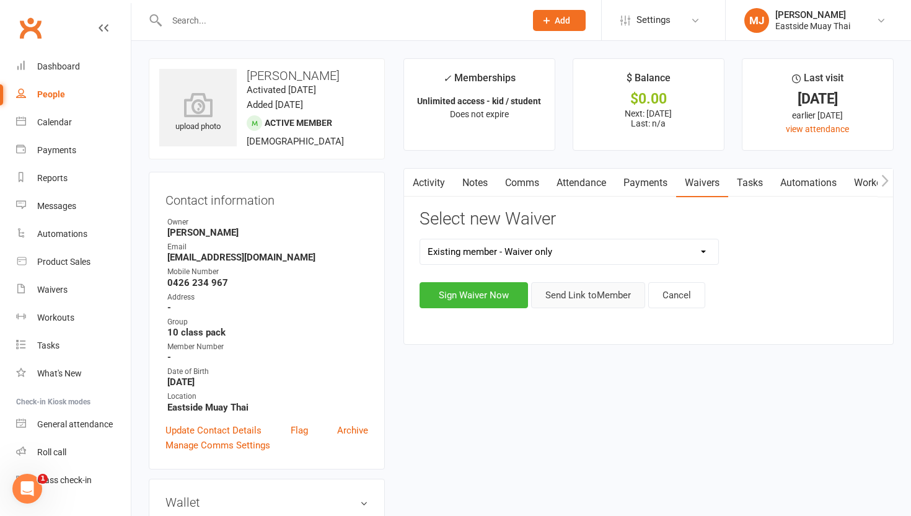
click at [582, 294] on button "Send Link to Member" at bounding box center [588, 295] width 114 height 26
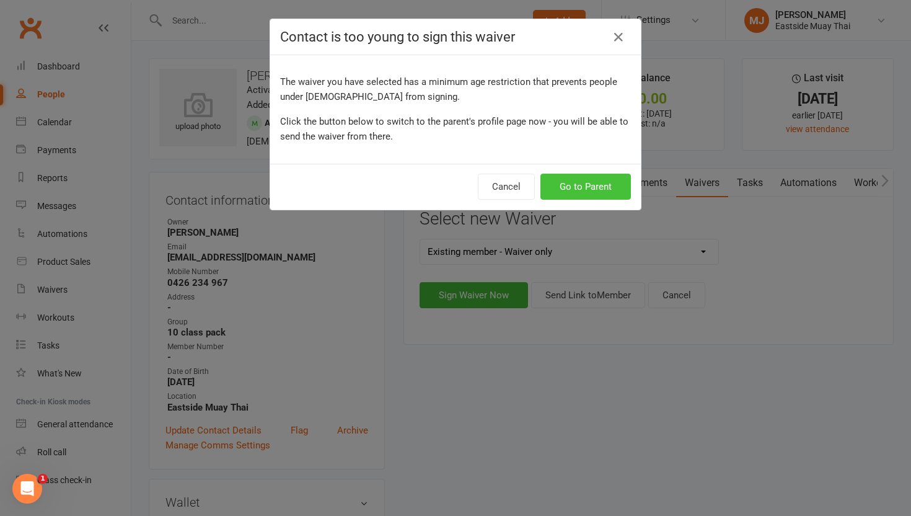
click at [576, 187] on button "Go to Parent" at bounding box center [586, 187] width 90 height 26
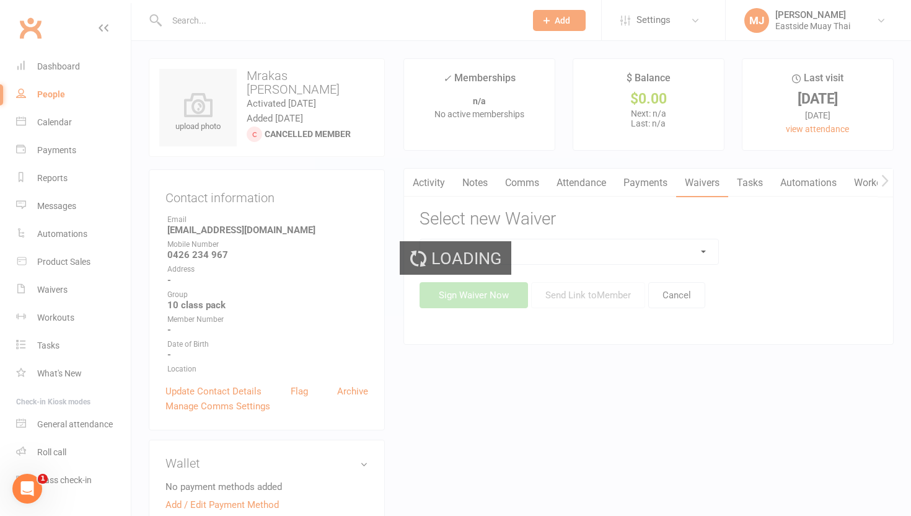
click at [289, 12] on div "Loading" at bounding box center [455, 258] width 911 height 516
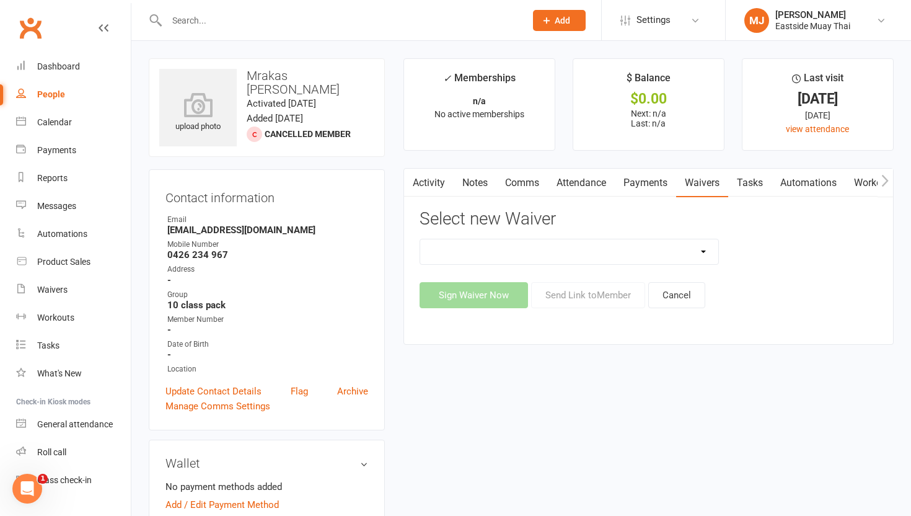
click at [281, 27] on input "text" at bounding box center [340, 20] width 354 height 17
type input "tul"
click at [557, 18] on span "Add" at bounding box center [562, 20] width 15 height 10
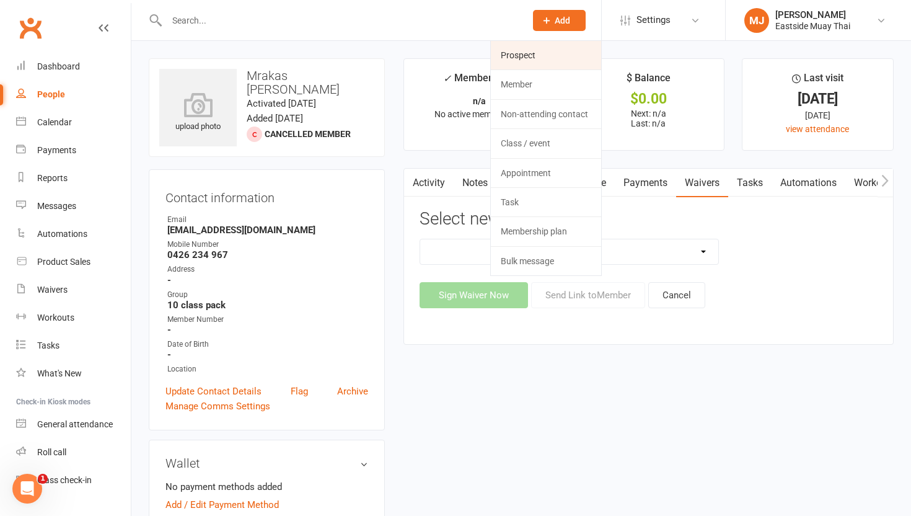
click at [560, 59] on link "Prospect" at bounding box center [546, 55] width 110 height 29
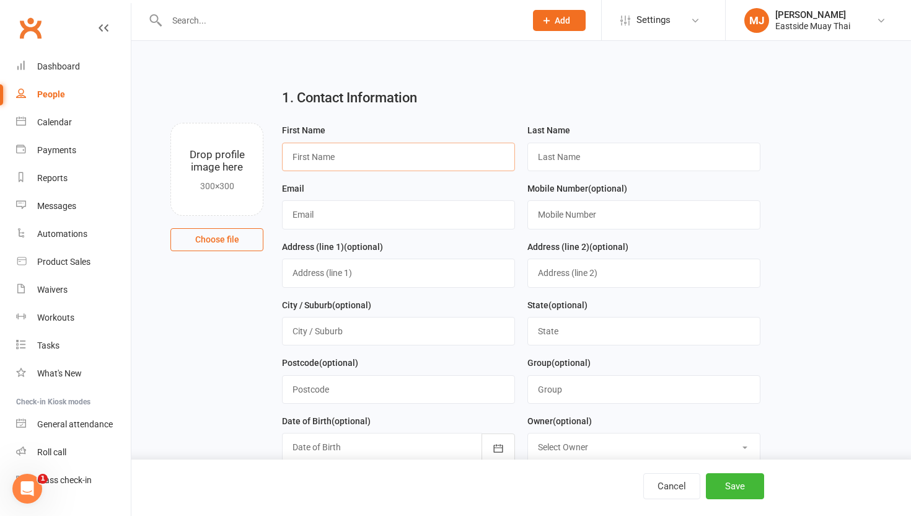
click at [331, 157] on input "text" at bounding box center [398, 157] width 233 height 29
type input "Leanne"
click at [545, 162] on input "text" at bounding box center [643, 157] width 233 height 29
type input "Reid"
click at [344, 214] on input "text" at bounding box center [398, 214] width 233 height 29
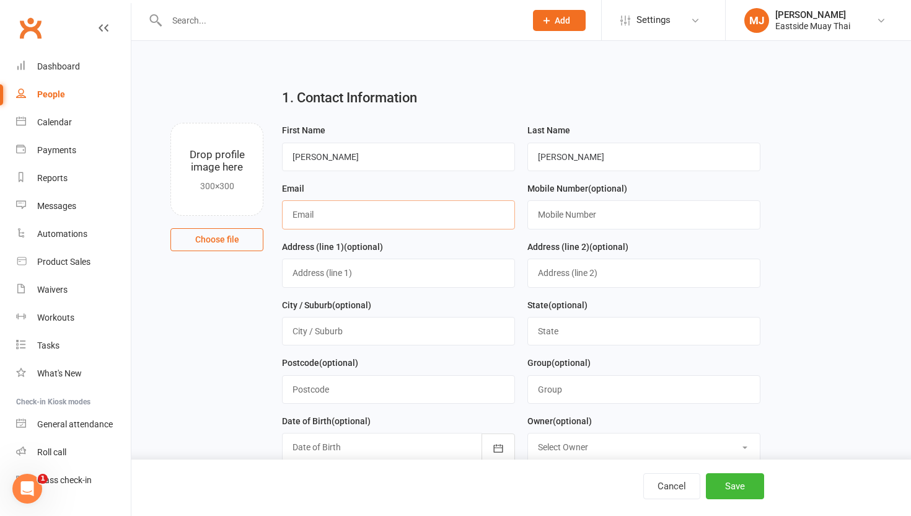
click at [324, 213] on input "text" at bounding box center [398, 214] width 233 height 29
type input "leanne_reid1@hotmail.com"
click at [579, 221] on input "text" at bounding box center [643, 214] width 233 height 29
type input "0412114279"
click at [726, 477] on button "Save" at bounding box center [735, 486] width 58 height 26
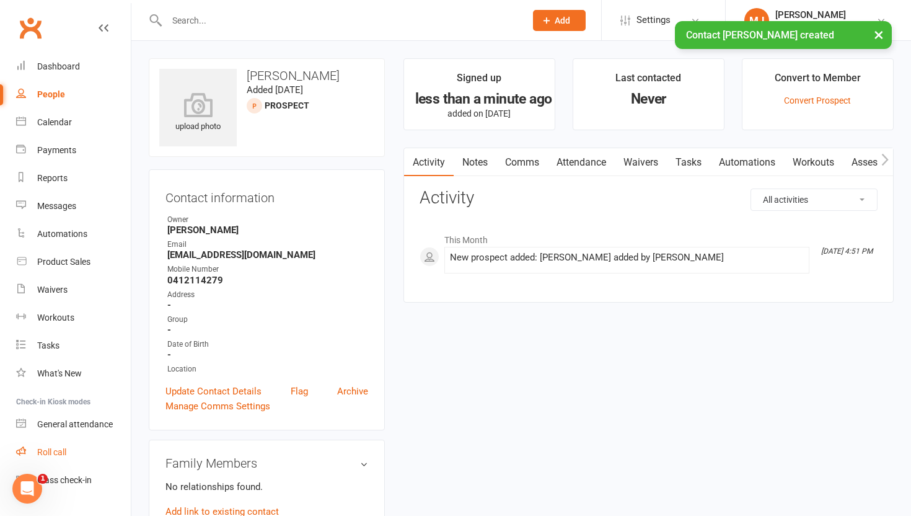
click at [51, 448] on div "Roll call" at bounding box center [51, 452] width 29 height 10
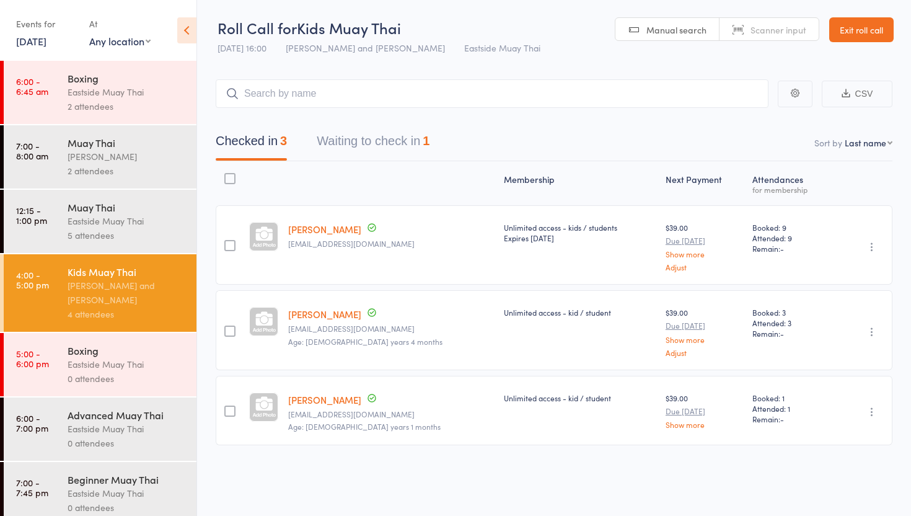
click at [102, 351] on div "Boxing" at bounding box center [127, 350] width 118 height 14
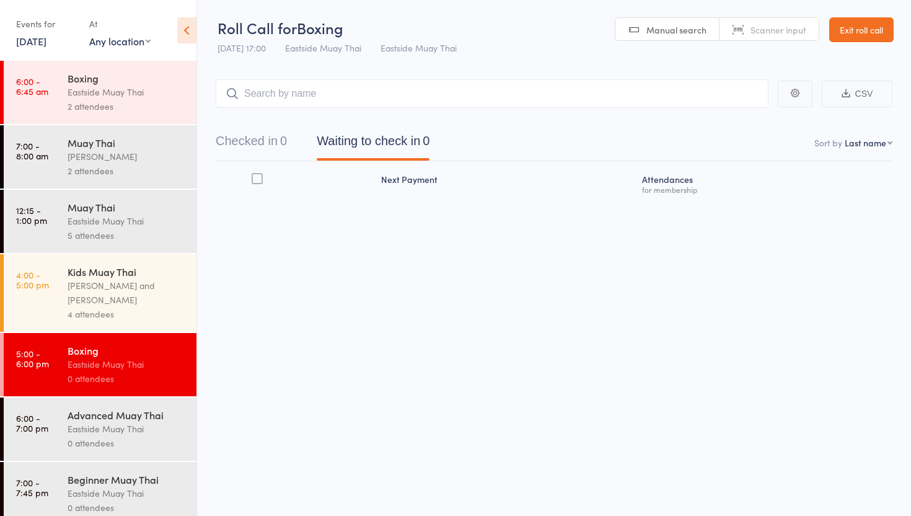
click at [308, 95] on input "search" at bounding box center [492, 93] width 553 height 29
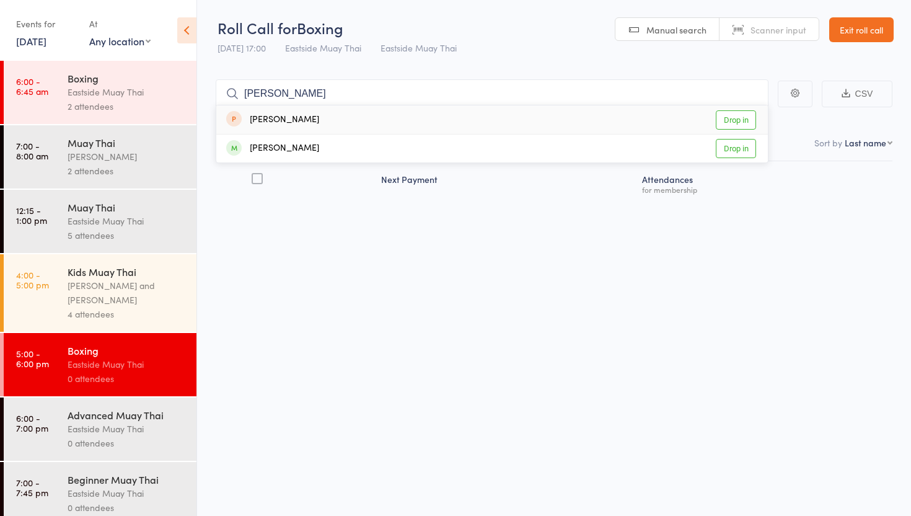
type input "[PERSON_NAME]"
click at [743, 119] on link "Drop in" at bounding box center [736, 119] width 40 height 19
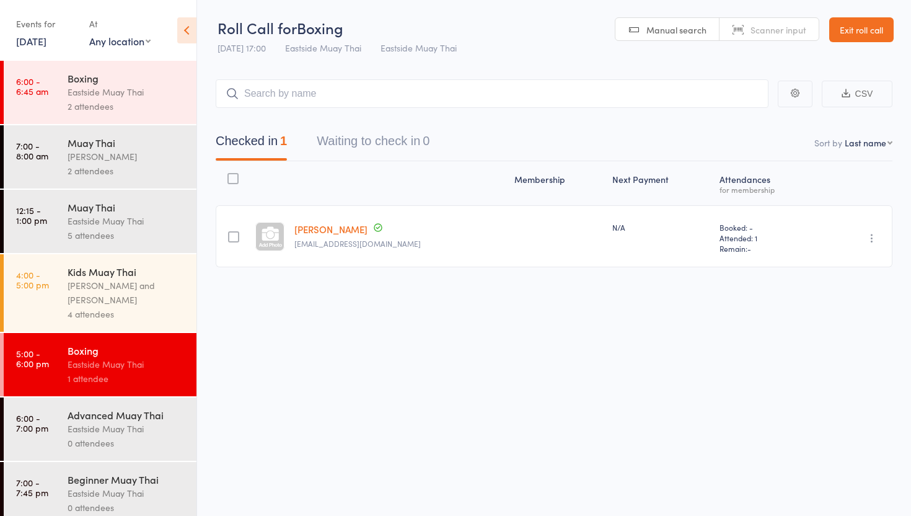
click at [72, 411] on div "Advanced Muay Thai" at bounding box center [127, 415] width 118 height 14
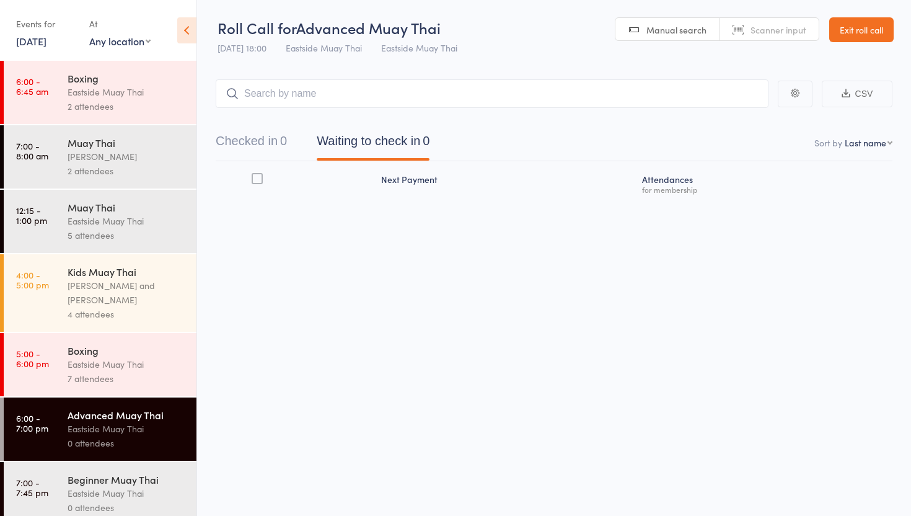
click at [127, 356] on div "Boxing" at bounding box center [127, 350] width 118 height 14
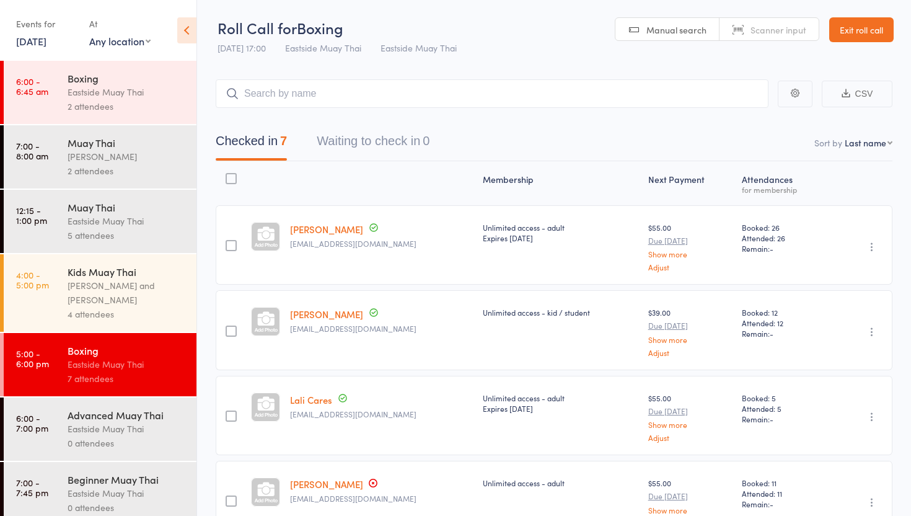
click at [860, 29] on link "Exit roll call" at bounding box center [861, 29] width 64 height 25
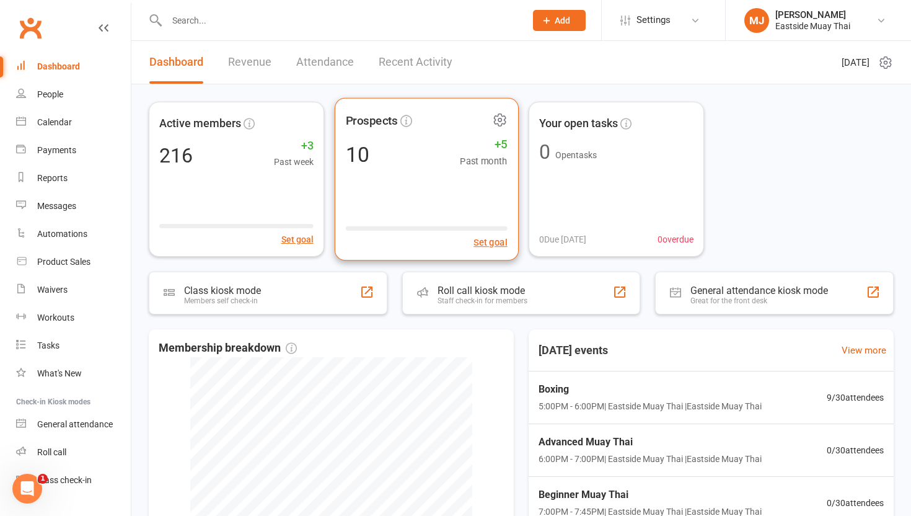
click at [441, 152] on div "10 +5 Past month" at bounding box center [426, 154] width 162 height 28
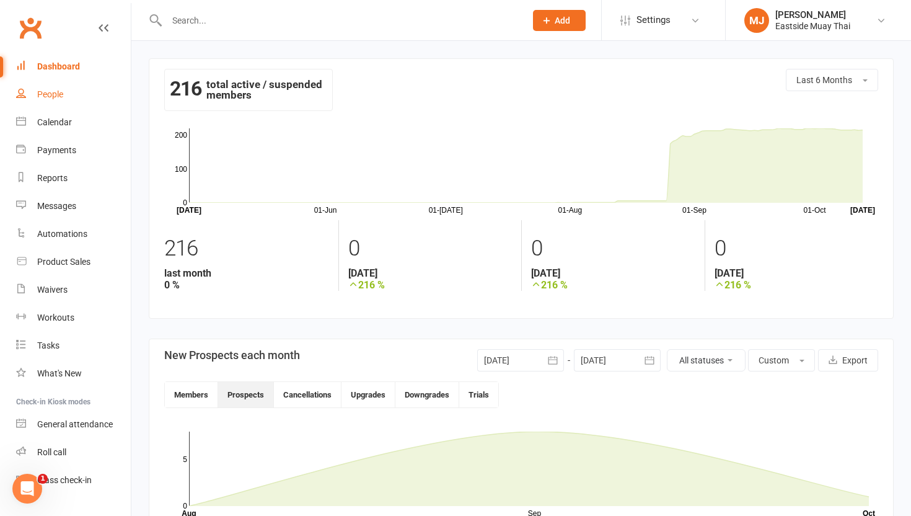
click at [63, 100] on link "People" at bounding box center [73, 95] width 115 height 28
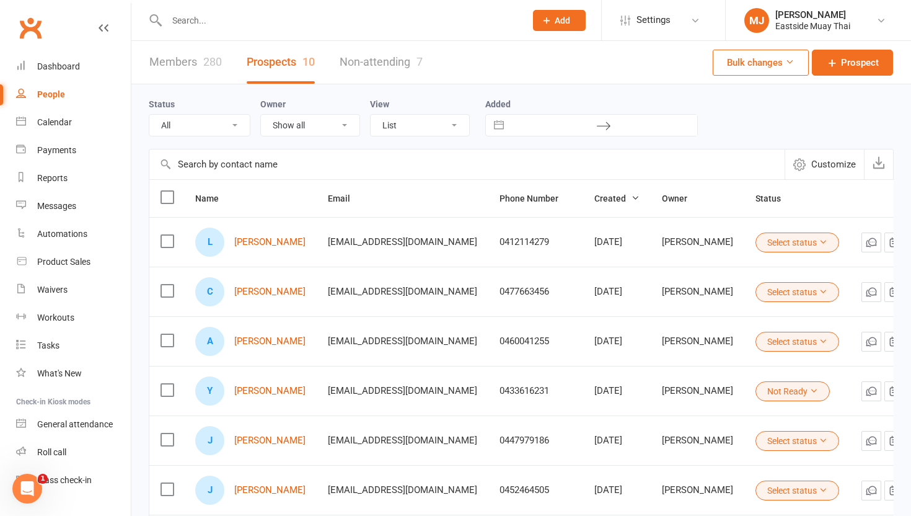
click at [549, 15] on icon at bounding box center [546, 20] width 11 height 11
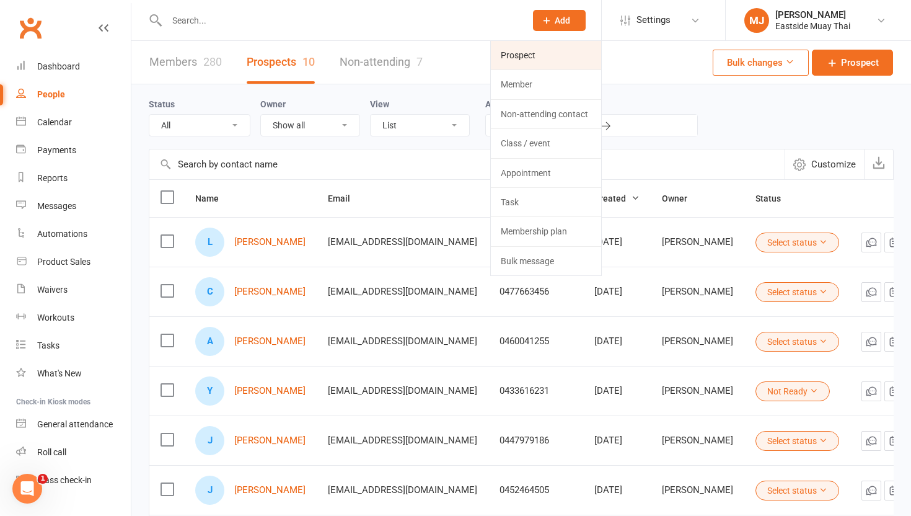
click at [539, 60] on link "Prospect" at bounding box center [546, 55] width 110 height 29
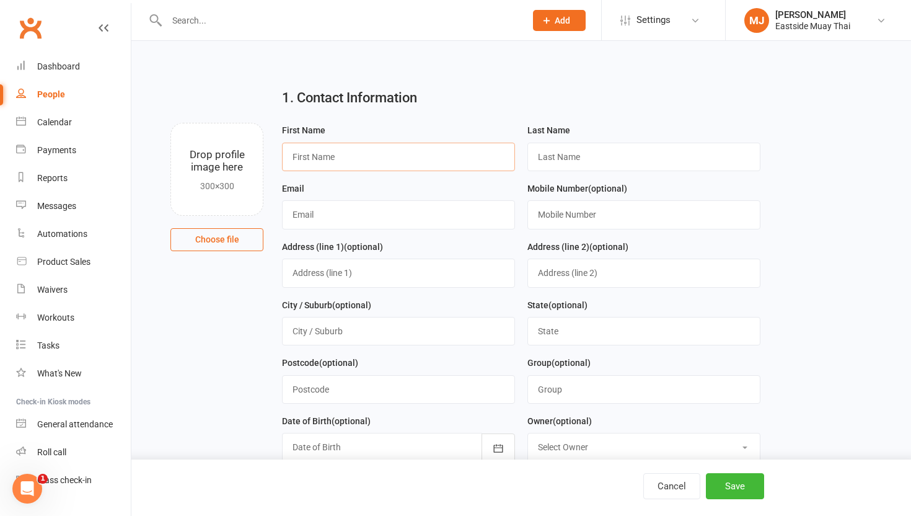
click at [348, 161] on input "text" at bounding box center [398, 157] width 233 height 29
type input "F"
type input "Giuseppe"
type input "Panzetti"
type input "peppe.aus@hotmail.com"
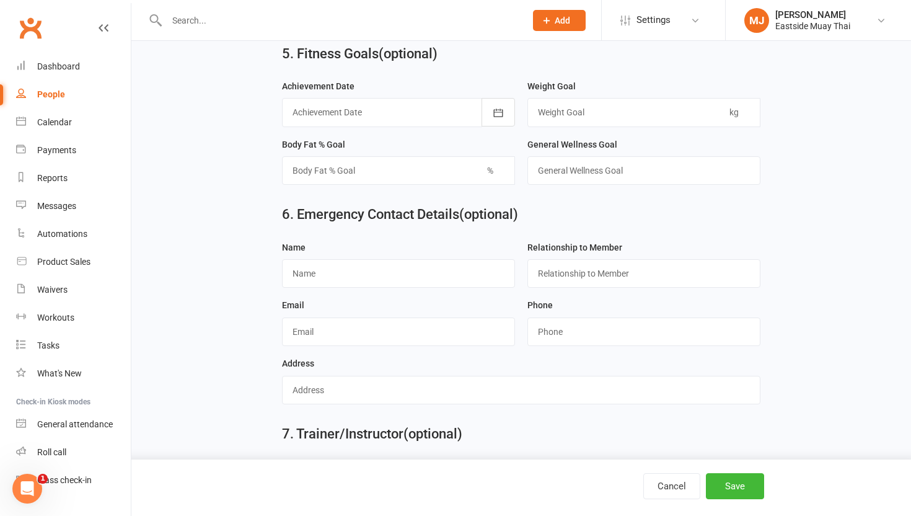
scroll to position [1113, 0]
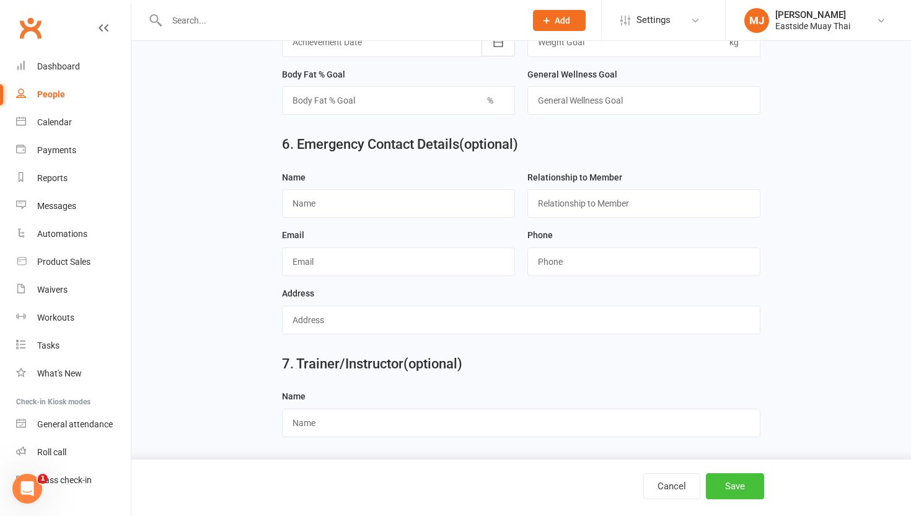
type input "0484235462"
click at [728, 486] on button "Save" at bounding box center [735, 486] width 58 height 26
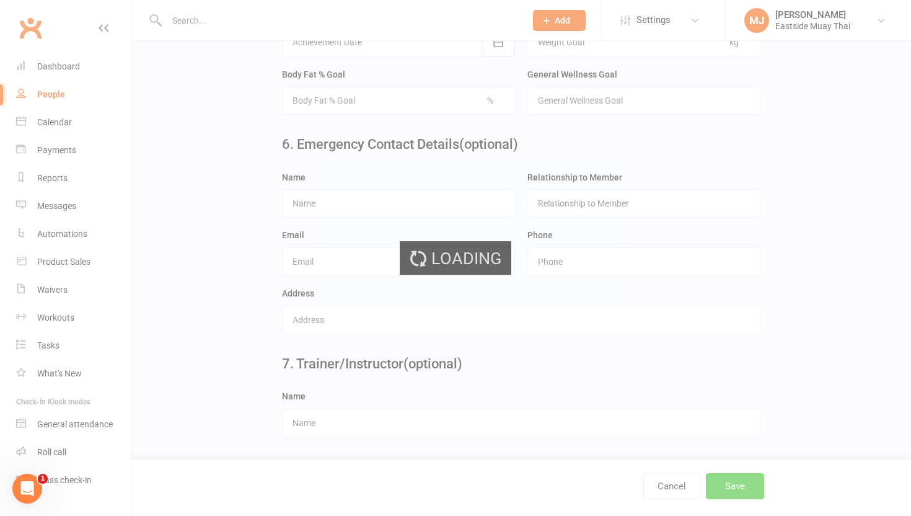
scroll to position [0, 0]
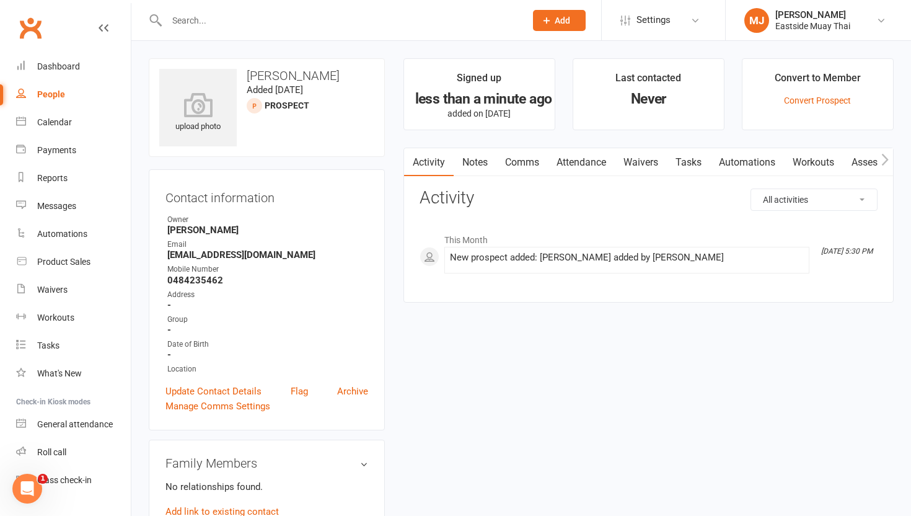
click at [547, 20] on icon at bounding box center [546, 20] width 11 height 11
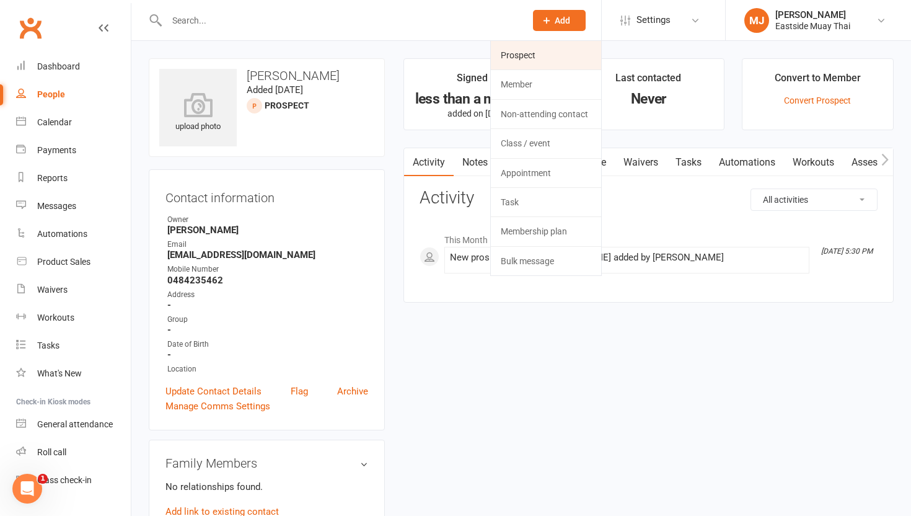
click at [545, 55] on link "Prospect" at bounding box center [546, 55] width 110 height 29
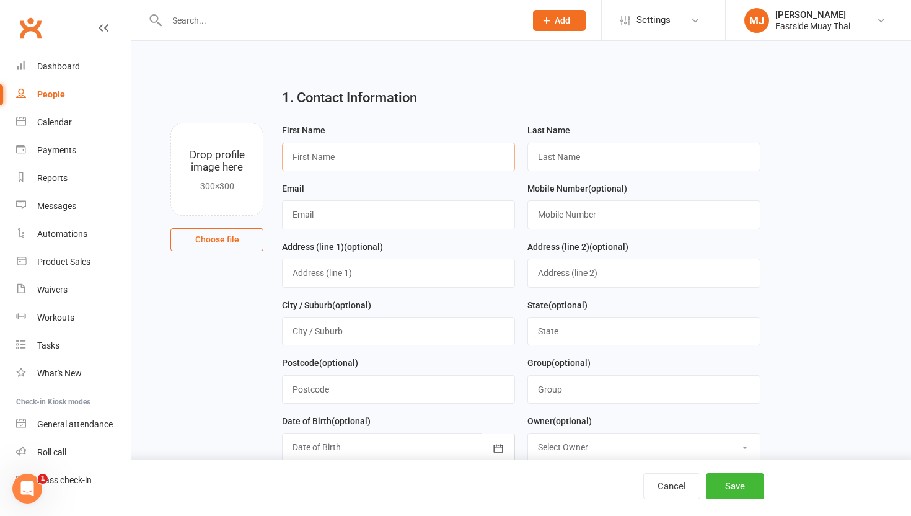
click at [343, 162] on input "text" at bounding box center [398, 157] width 233 height 29
click at [336, 163] on input "text" at bounding box center [398, 157] width 233 height 29
click at [343, 165] on input "text" at bounding box center [398, 157] width 233 height 29
type input "Diego"
type input "Panzetti"
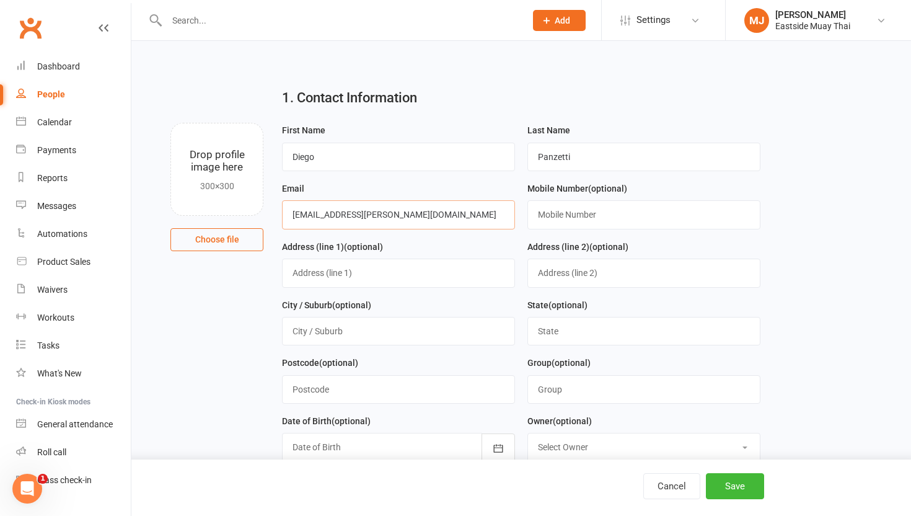
type input "diegomoraes.luz@outlook.com"
type input "0421337193"
click at [738, 488] on button "Save" at bounding box center [735, 486] width 58 height 26
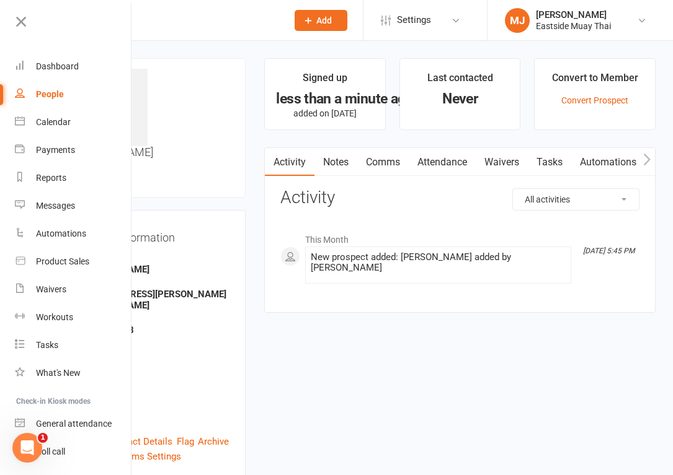
click at [214, 25] on input "text" at bounding box center [175, 20] width 205 height 17
click at [27, 17] on icon at bounding box center [20, 21] width 17 height 17
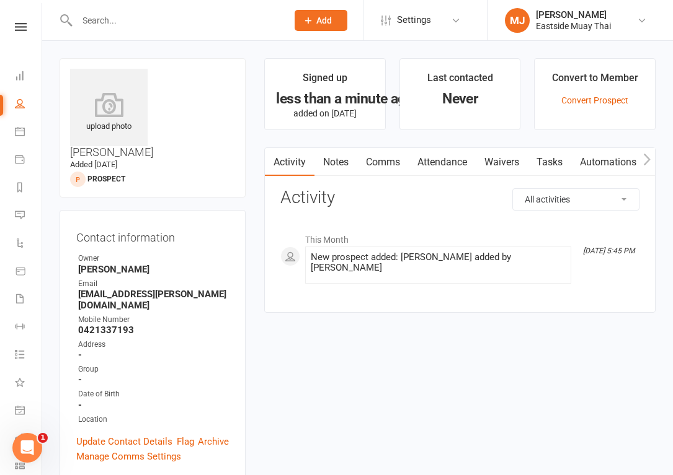
click at [136, 27] on input "text" at bounding box center [175, 20] width 205 height 17
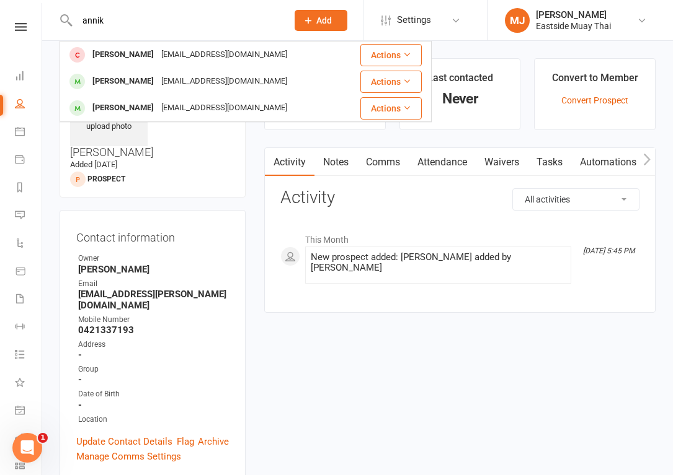
type input "annik"
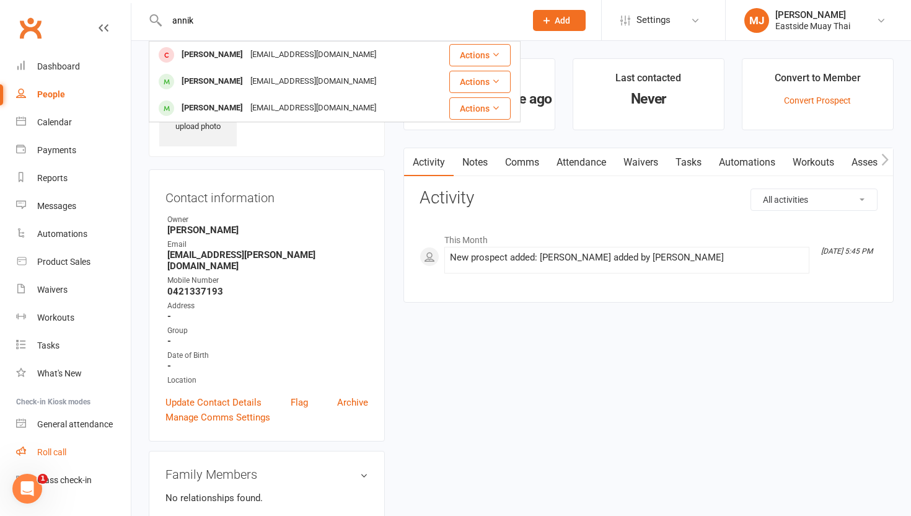
click at [56, 452] on div "Roll call" at bounding box center [51, 452] width 29 height 10
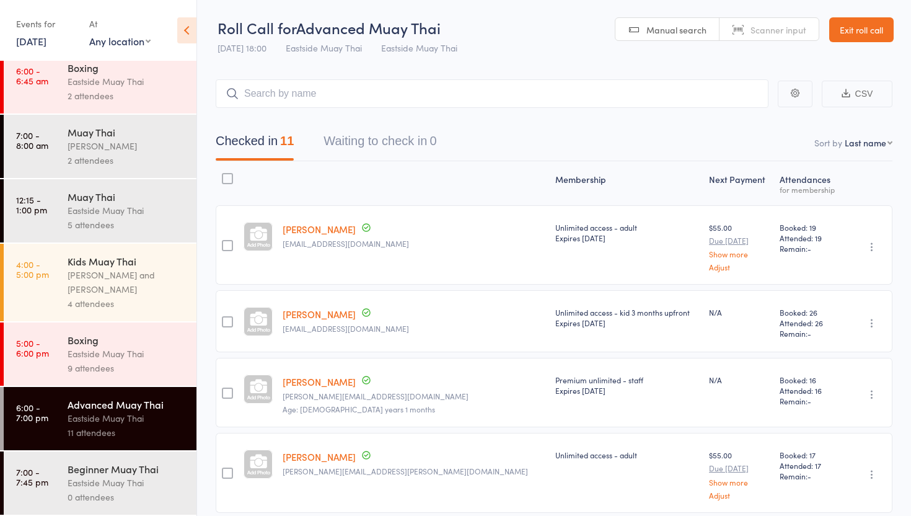
click at [868, 30] on link "Exit roll call" at bounding box center [861, 29] width 64 height 25
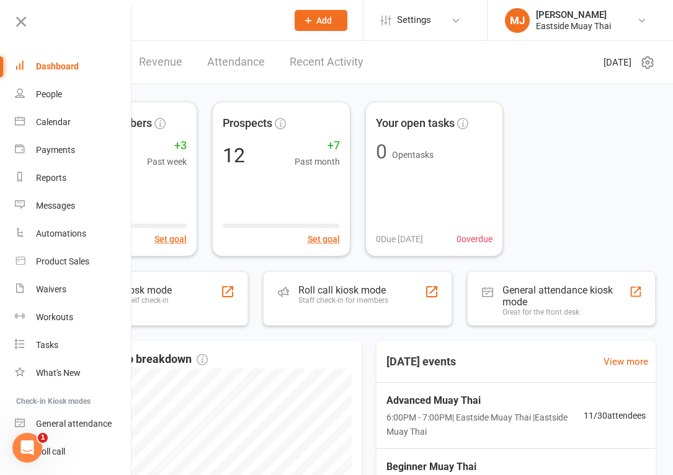
click at [196, 20] on input "text" at bounding box center [175, 20] width 205 height 17
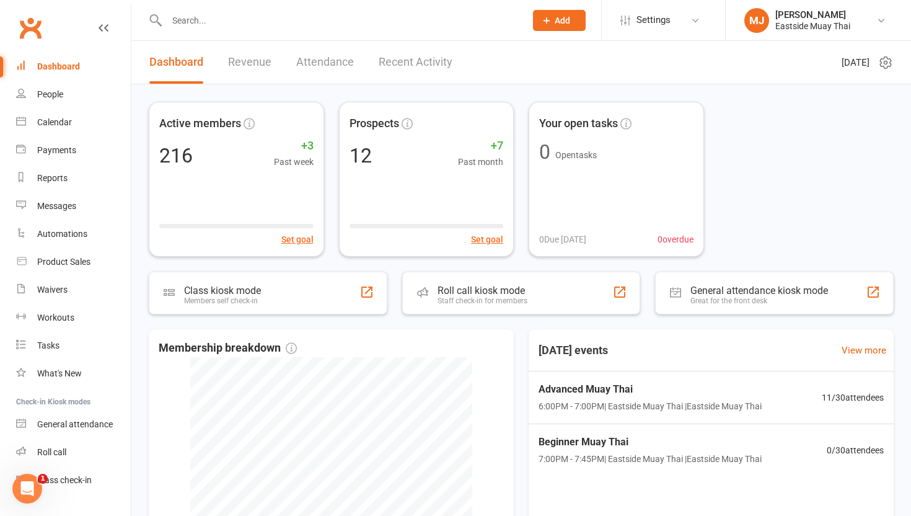
click at [207, 18] on input "text" at bounding box center [340, 20] width 354 height 17
type input "ani"
click at [552, 22] on icon at bounding box center [546, 20] width 11 height 11
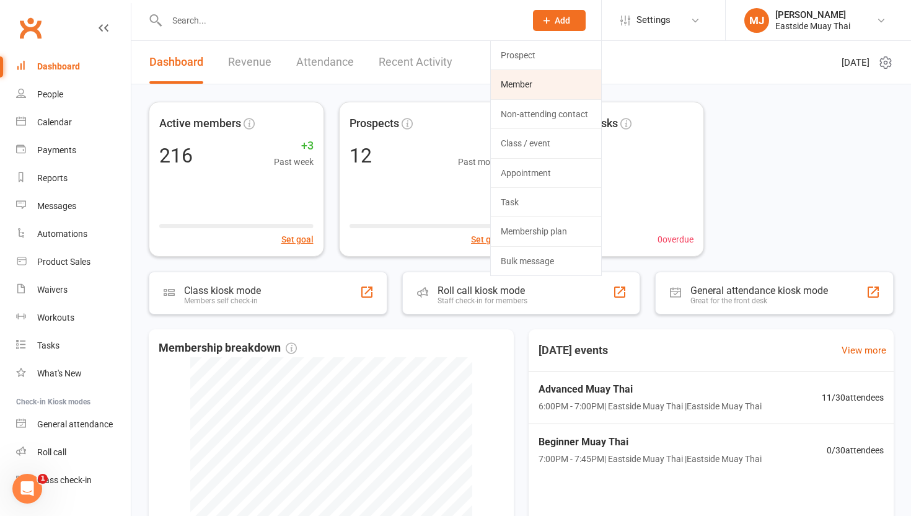
click at [544, 77] on link "Member" at bounding box center [546, 84] width 110 height 29
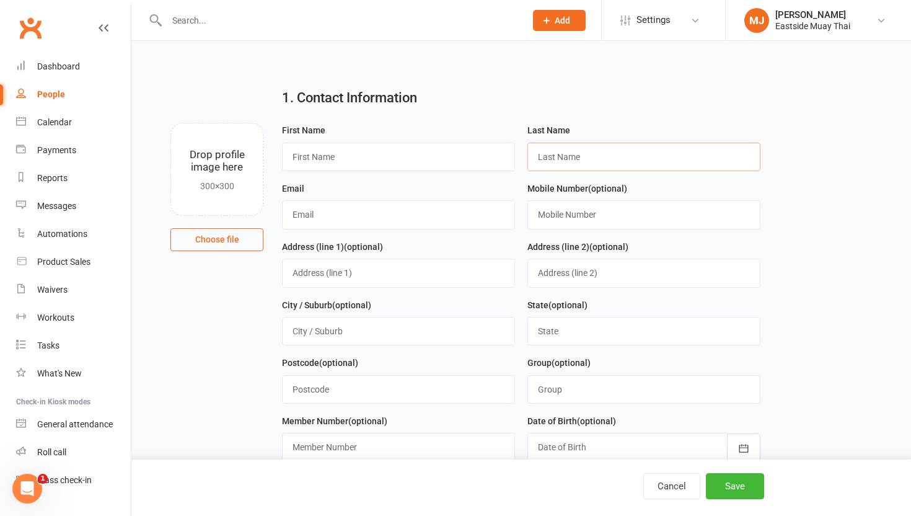
click at [576, 149] on input "text" at bounding box center [643, 157] width 233 height 29
type input "Bradford"
click at [606, 215] on input "text" at bounding box center [643, 214] width 233 height 29
paste input "0497 104 840"
click at [580, 213] on input "0497 104 840" at bounding box center [643, 214] width 233 height 29
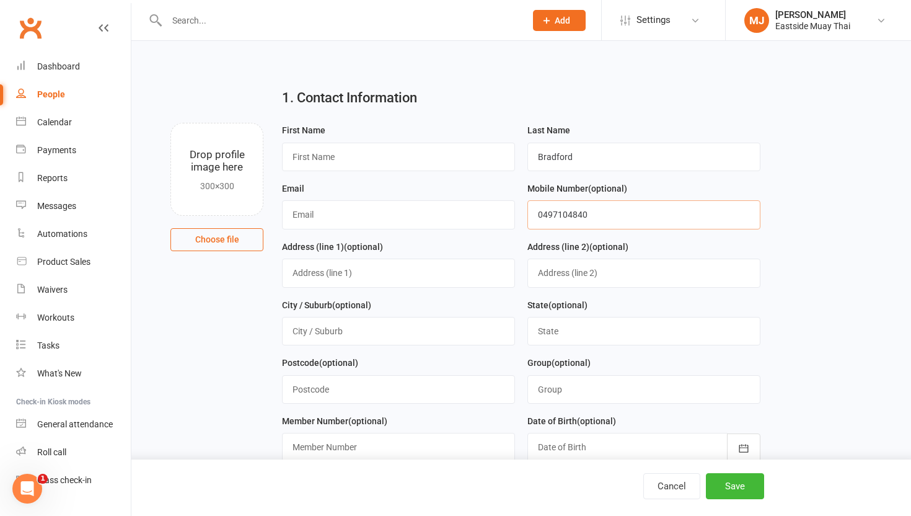
type input "0497104840"
click at [401, 218] on input "text" at bounding box center [398, 214] width 233 height 29
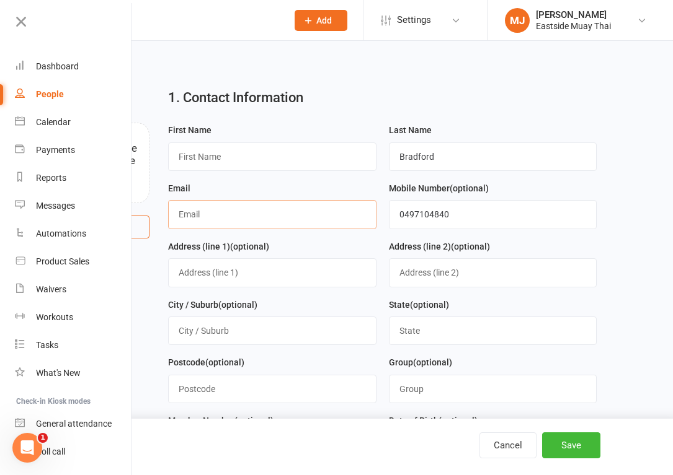
paste input "[EMAIL_ADDRESS][DOMAIN_NAME]"
type input "[EMAIL_ADDRESS][DOMAIN_NAME]"
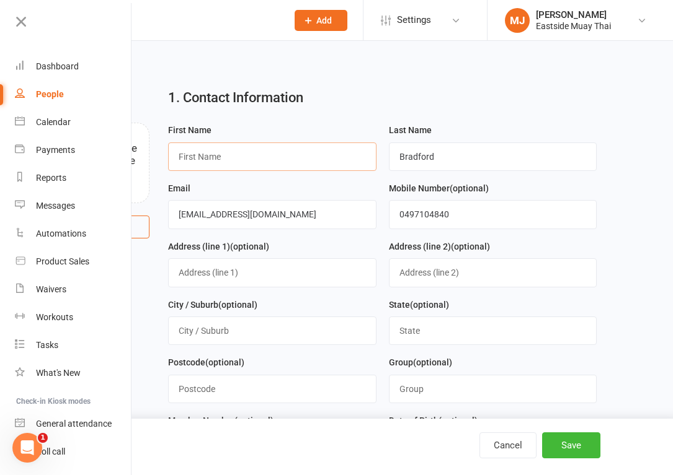
click at [206, 150] on input "text" at bounding box center [272, 157] width 208 height 29
type input "Anika"
click at [573, 443] on button "Save" at bounding box center [571, 446] width 58 height 26
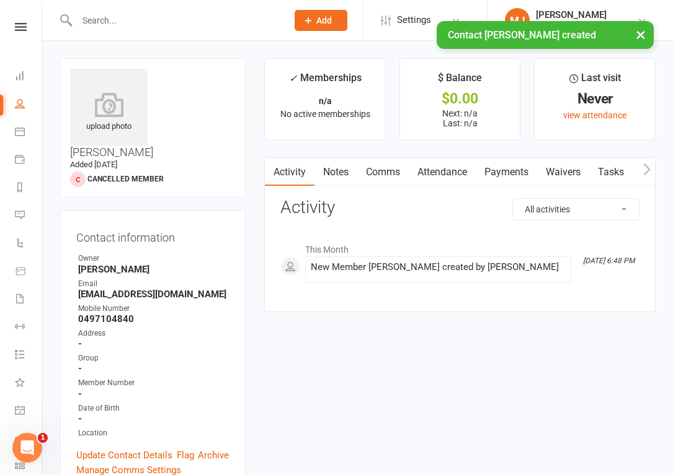
click at [564, 163] on link "Waivers" at bounding box center [563, 172] width 52 height 29
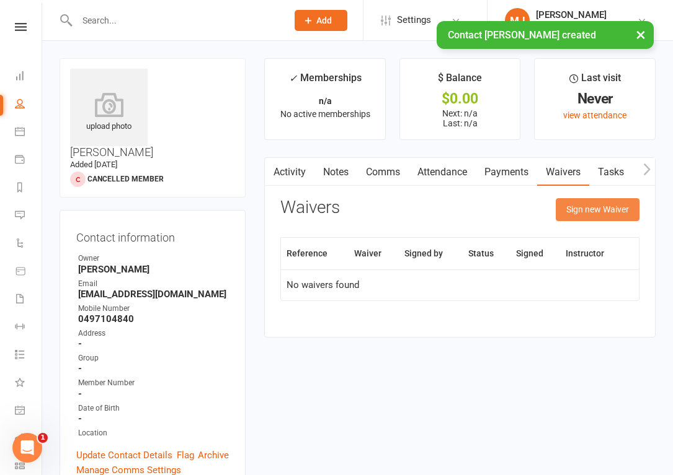
click at [611, 206] on button "Sign new Waiver" at bounding box center [597, 209] width 84 height 22
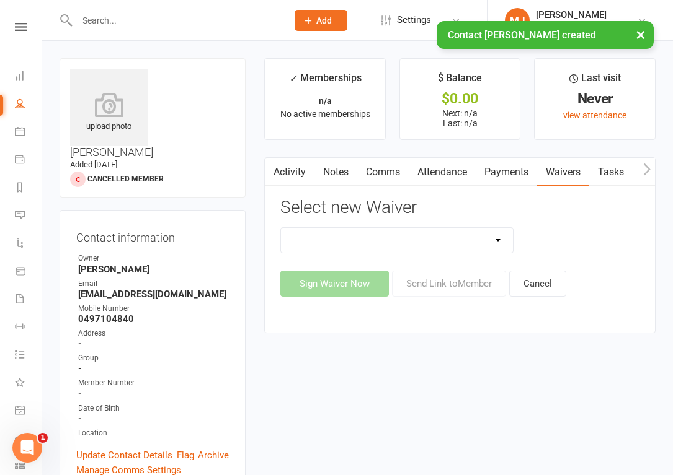
click at [478, 249] on select "Existing member - Waiver only Free Trial New Member Sign Up New Member Sign Up …" at bounding box center [397, 240] width 232 height 25
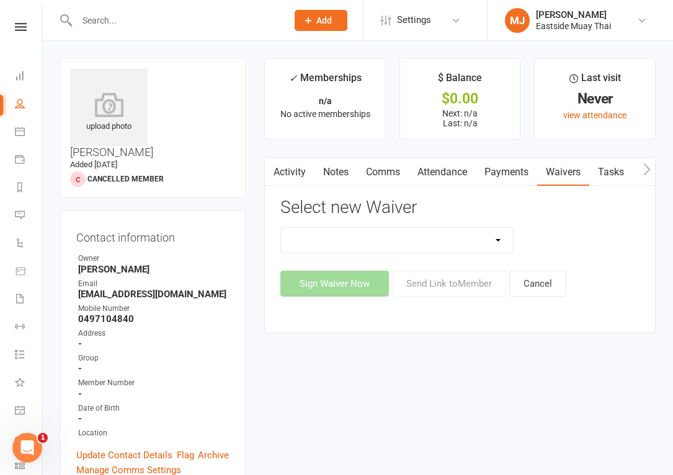
select select "14784"
click at [281, 228] on select "Existing member - Waiver only Free Trial New Member Sign Up New Member Sign Up …" at bounding box center [397, 240] width 232 height 25
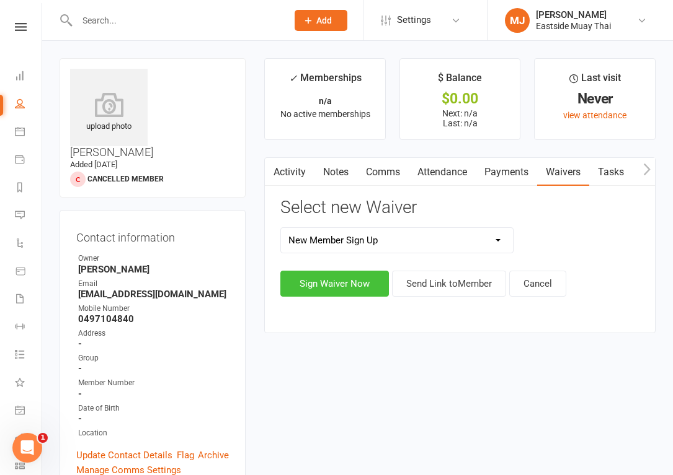
click at [369, 285] on button "Sign Waiver Now" at bounding box center [334, 284] width 108 height 26
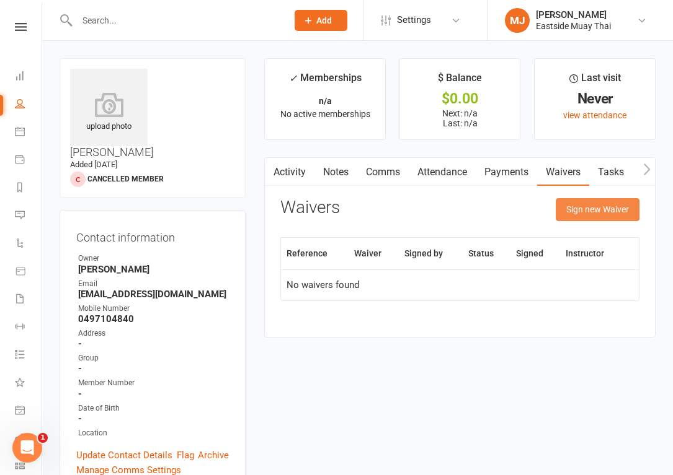
click at [583, 208] on button "Sign new Waiver" at bounding box center [597, 209] width 84 height 22
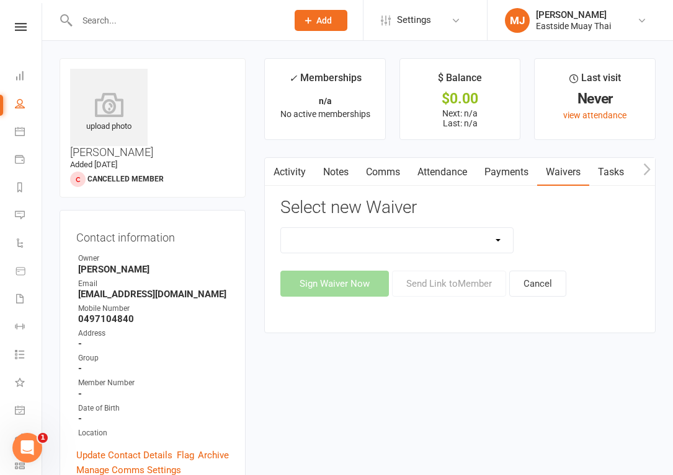
click at [431, 239] on select "Existing member - Waiver only Free Trial New Member Sign Up New Member Sign Up …" at bounding box center [397, 240] width 232 height 25
select select "14784"
click at [281, 228] on select "Existing member - Waiver only Free Trial New Member Sign Up New Member Sign Up …" at bounding box center [397, 240] width 232 height 25
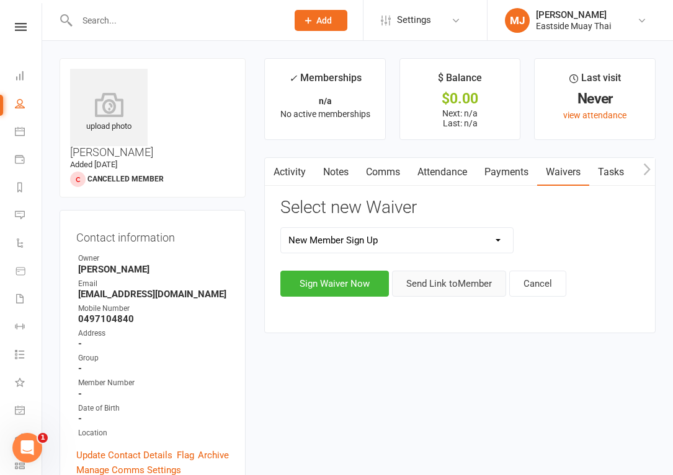
click at [461, 285] on button "Send Link to Member" at bounding box center [449, 284] width 114 height 26
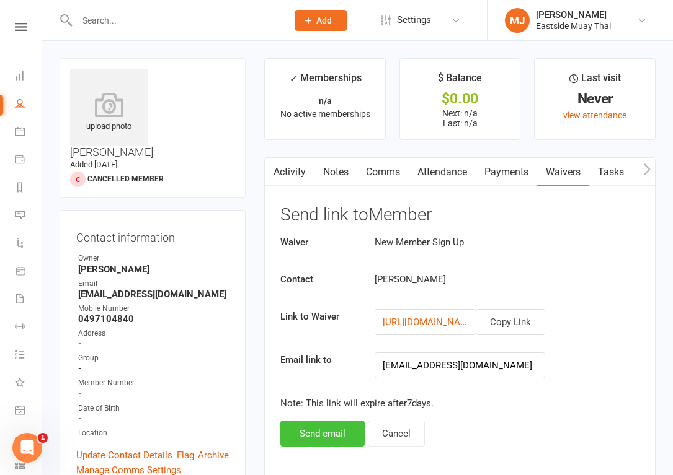
click at [325, 428] on button "Send email" at bounding box center [322, 434] width 84 height 26
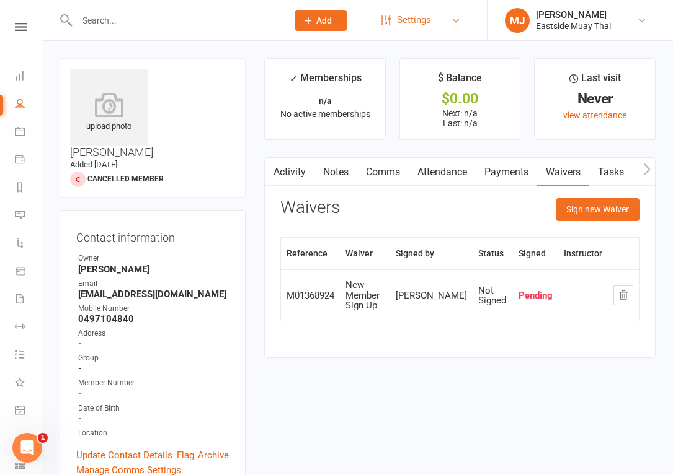
click at [448, 24] on link "Settings" at bounding box center [424, 20] width 86 height 28
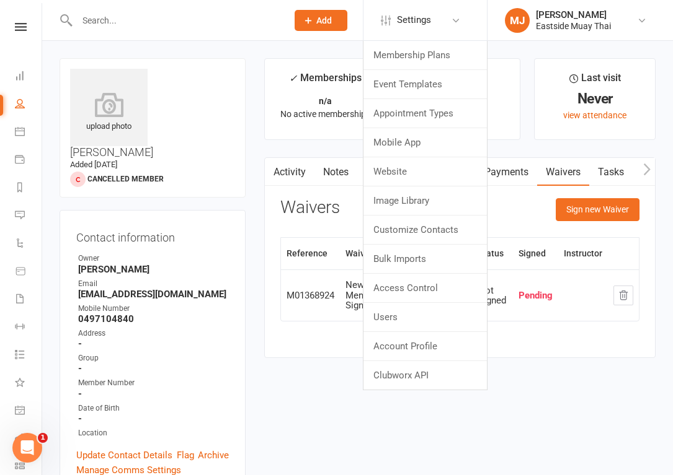
click at [330, 23] on span "Add" at bounding box center [323, 20] width 15 height 10
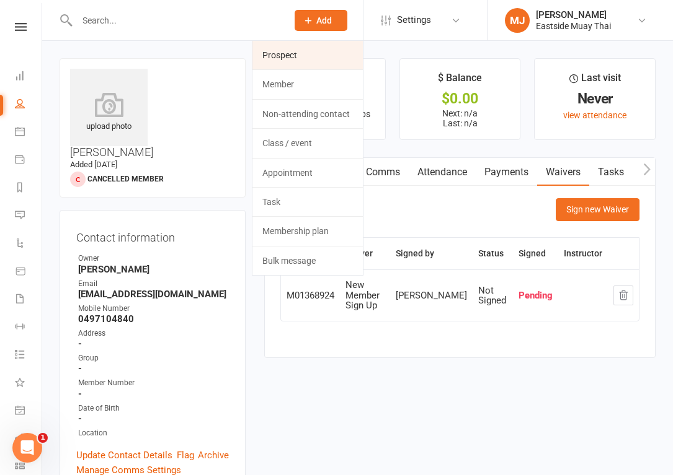
click at [319, 50] on link "Prospect" at bounding box center [307, 55] width 110 height 29
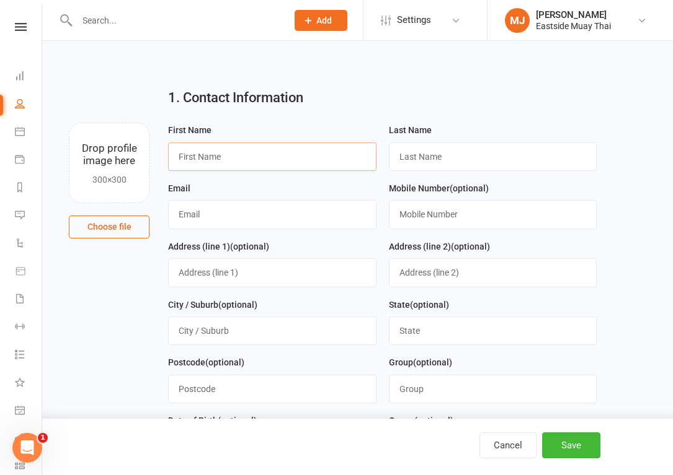
click at [219, 159] on input "text" at bounding box center [272, 157] width 208 height 29
type input "[PERSON_NAME]"
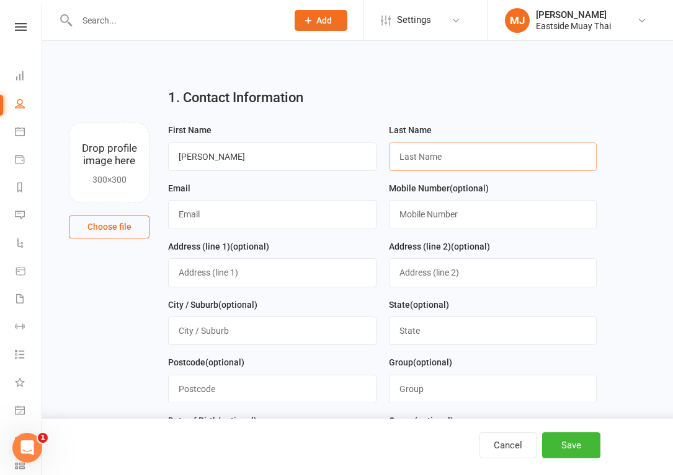
click at [412, 153] on input "text" at bounding box center [493, 157] width 208 height 29
type input "[PERSON_NAME]"
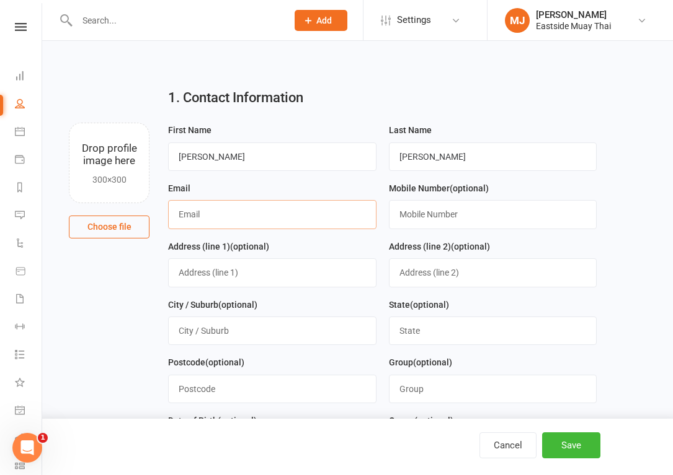
click at [338, 204] on input "text" at bounding box center [272, 214] width 208 height 29
type input "[EMAIL_ADDRESS][DOMAIN_NAME]"
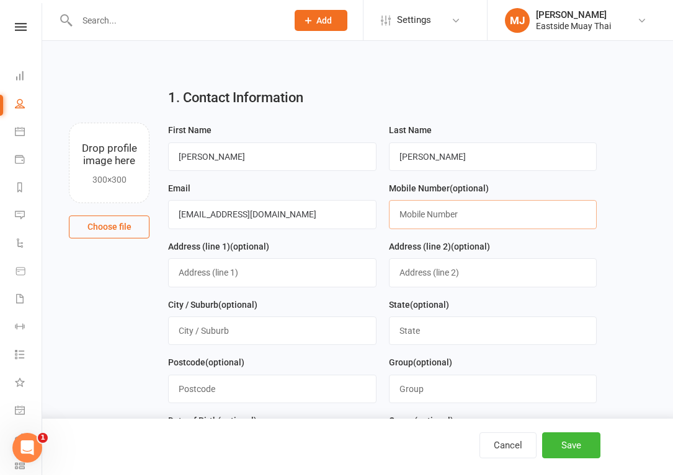
click at [415, 214] on input "text" at bounding box center [493, 214] width 208 height 29
type input "0410973465"
click at [567, 442] on button "Save" at bounding box center [571, 446] width 58 height 26
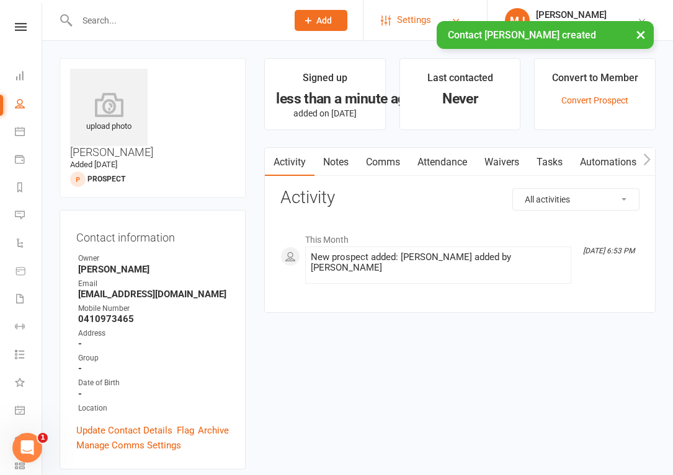
click at [456, 14] on link "Settings" at bounding box center [424, 20] width 86 height 28
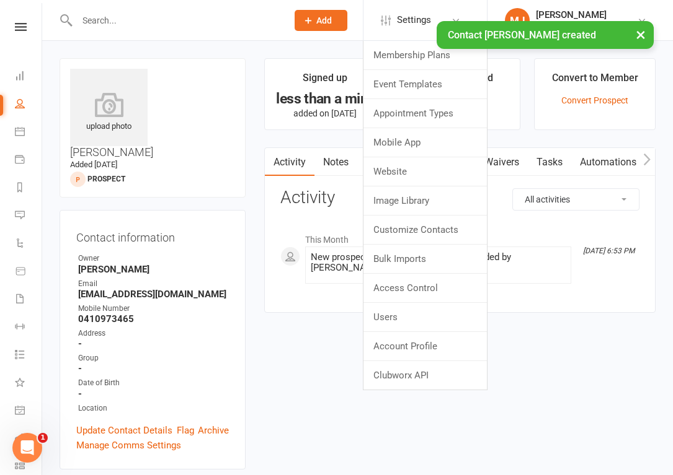
click at [316, 11] on button "Add" at bounding box center [320, 20] width 53 height 21
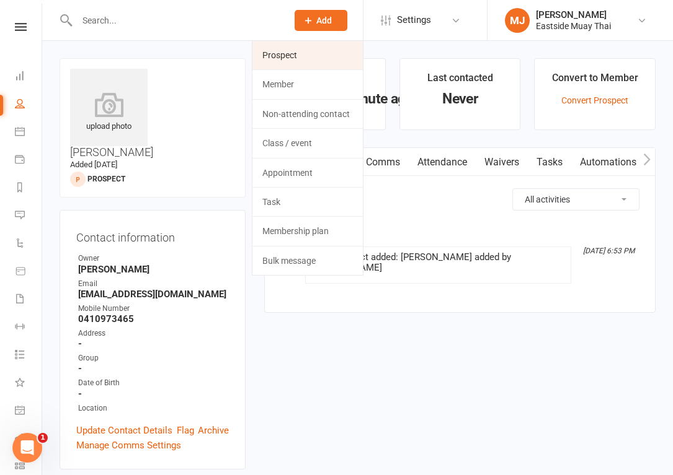
click at [317, 60] on link "Prospect" at bounding box center [307, 55] width 110 height 29
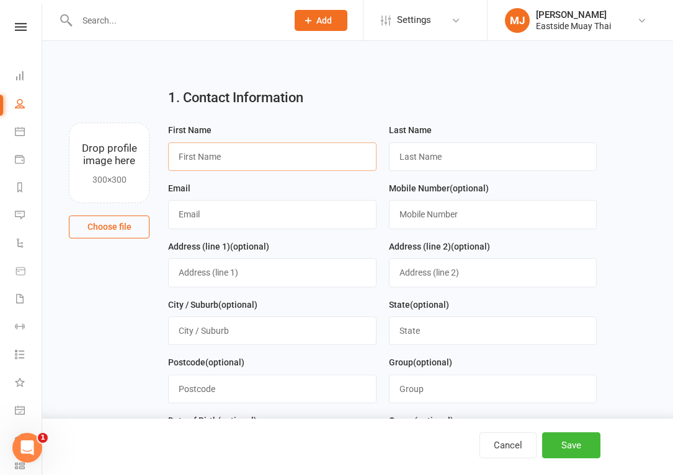
click at [255, 151] on input "text" at bounding box center [272, 157] width 208 height 29
type input "[PERSON_NAME]"
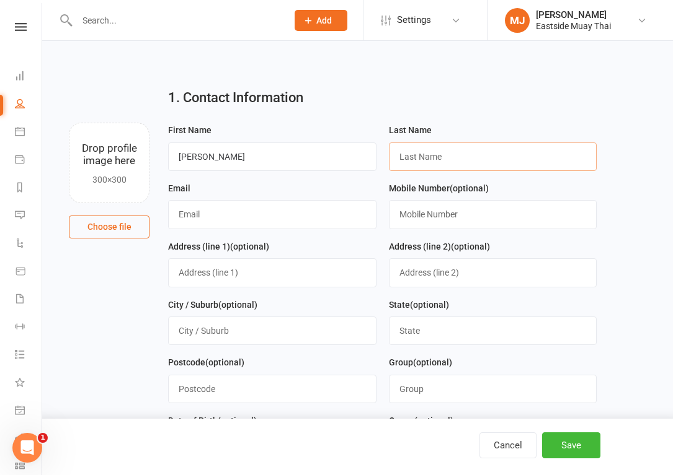
click at [402, 157] on input "text" at bounding box center [493, 157] width 208 height 29
type input "[PERSON_NAME]"
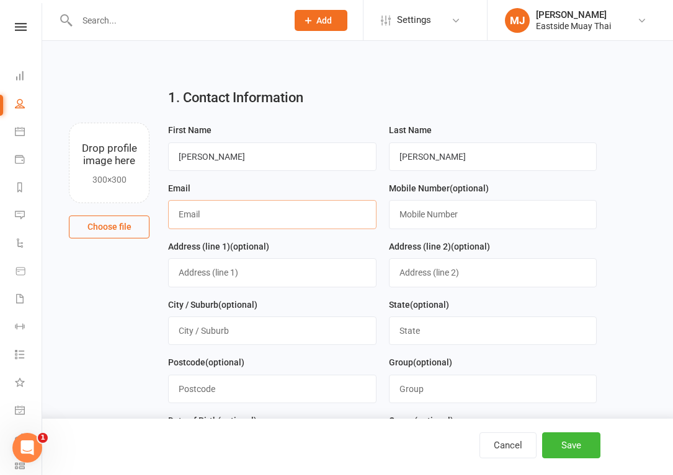
click at [293, 218] on input "text" at bounding box center [272, 214] width 208 height 29
type input "[EMAIL_ADDRESS][DOMAIN_NAME]"
click at [309, 273] on input "text" at bounding box center [272, 272] width 208 height 29
type input "1"
type input "[STREET_ADDRESS]"
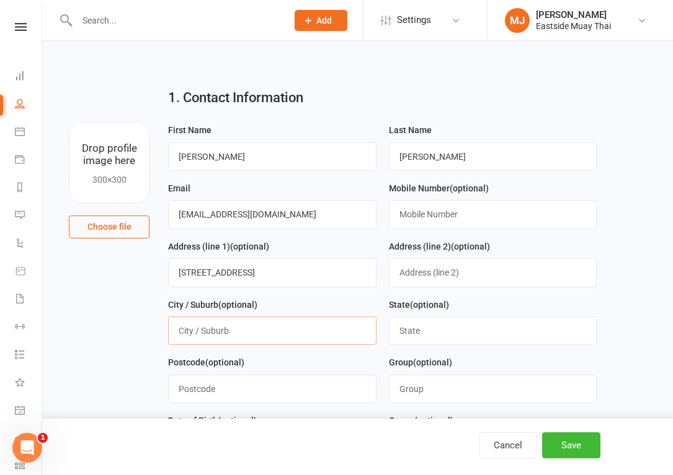
click at [259, 335] on input "text" at bounding box center [272, 331] width 208 height 29
type input "sydney0"
click at [454, 217] on input "text" at bounding box center [493, 214] width 208 height 29
drag, startPoint x: 454, startPoint y: 217, endPoint x: 436, endPoint y: 229, distance: 21.5
click at [451, 217] on input "0459116775" at bounding box center [493, 214] width 208 height 29
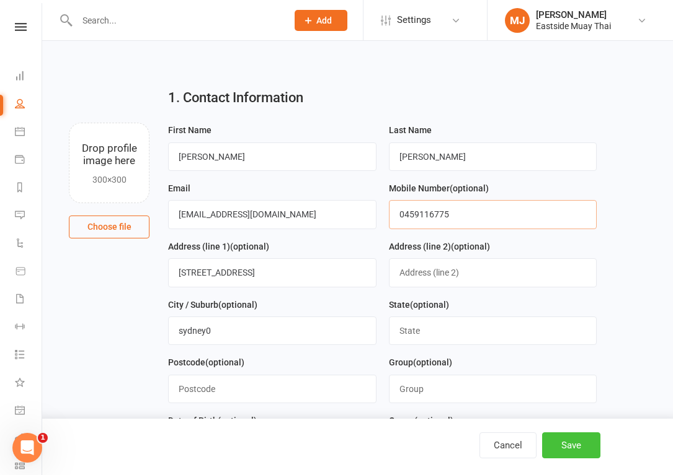
type input "0459116775"
click at [564, 446] on button "Save" at bounding box center [571, 446] width 58 height 26
